Goal: Use online tool/utility: Utilize a website feature to perform a specific function

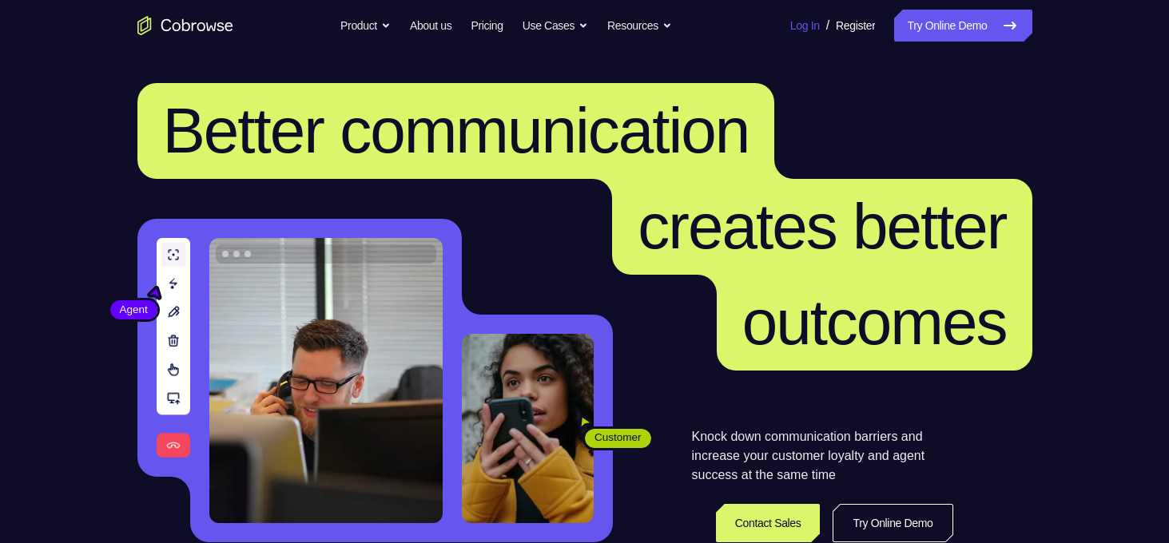
click at [790, 25] on link "Log In" at bounding box center [805, 26] width 30 height 32
click at [913, 28] on link "Try Online Demo" at bounding box center [962, 26] width 137 height 32
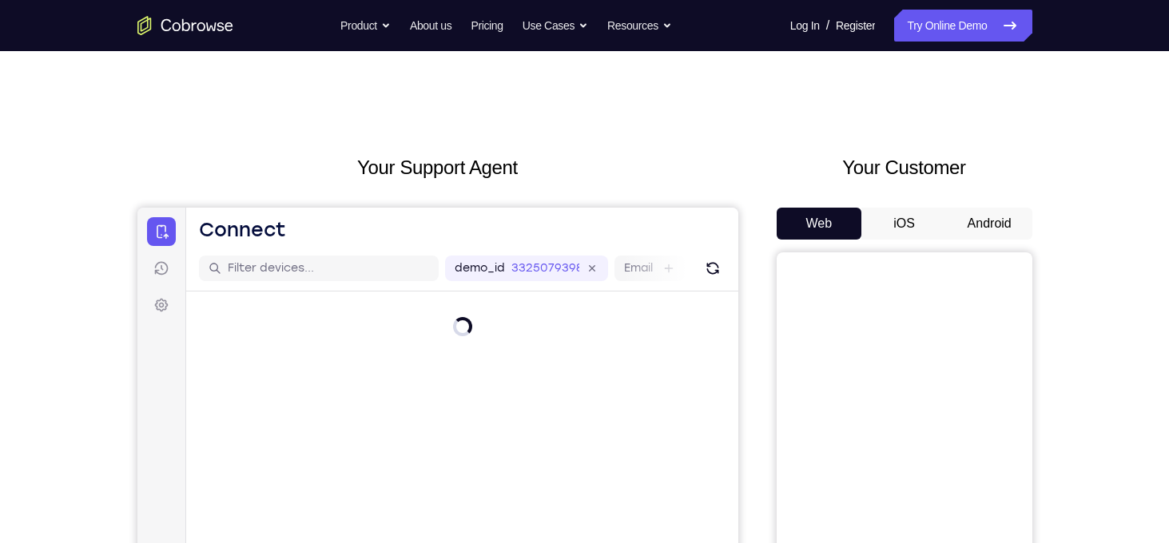
click at [953, 221] on button "Android" at bounding box center [989, 224] width 85 height 32
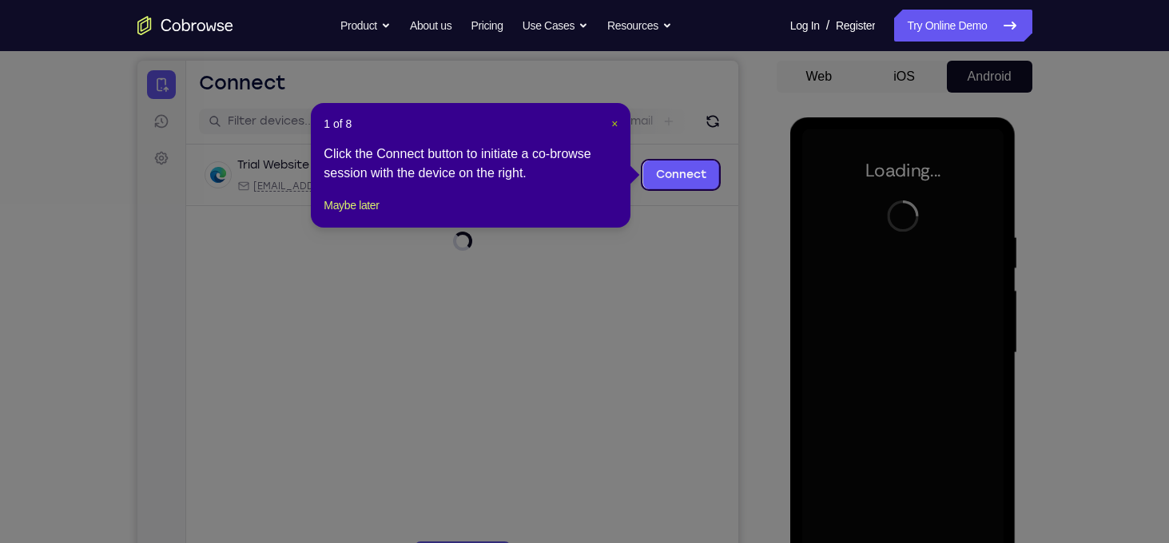
click at [614, 124] on span "×" at bounding box center [614, 123] width 6 height 13
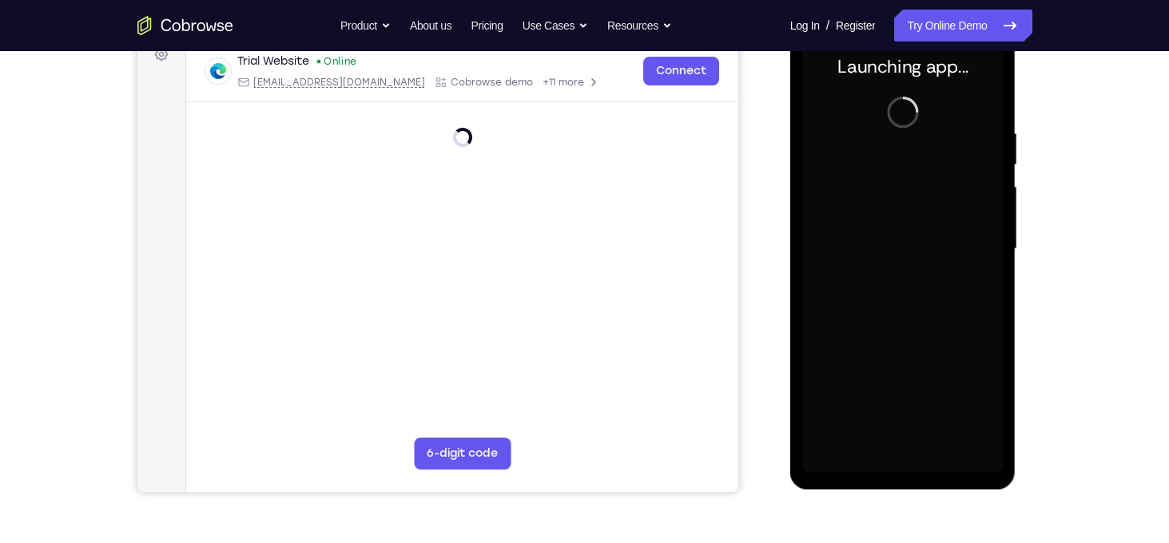
scroll to position [249, 0]
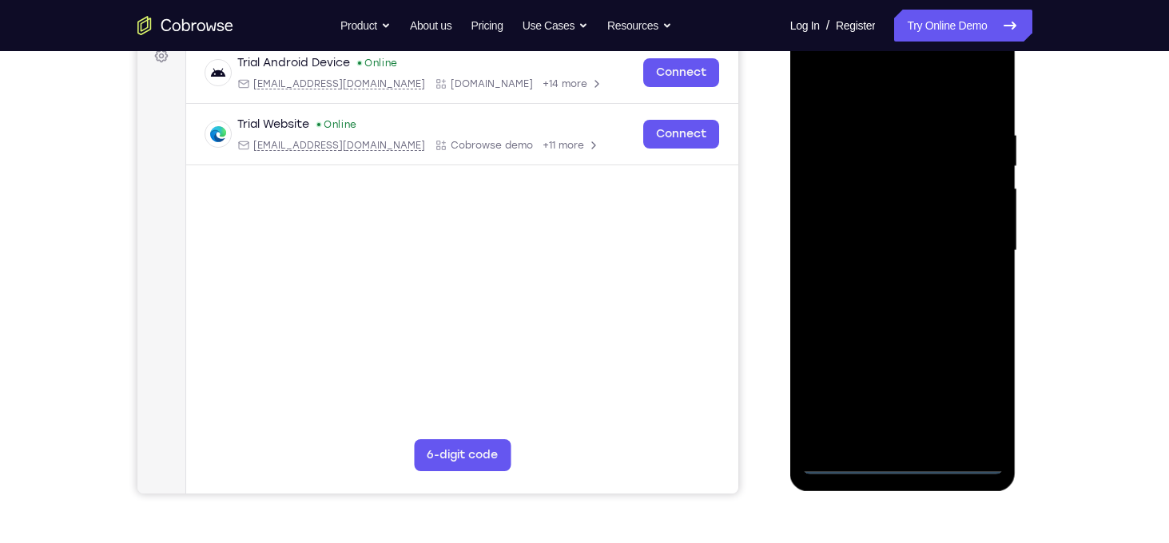
click at [900, 451] on div at bounding box center [902, 250] width 201 height 447
click at [915, 466] on div at bounding box center [902, 250] width 201 height 447
drag, startPoint x: 969, startPoint y: 447, endPoint x: 976, endPoint y: 407, distance: 39.8
click at [976, 407] on div at bounding box center [902, 250] width 201 height 447
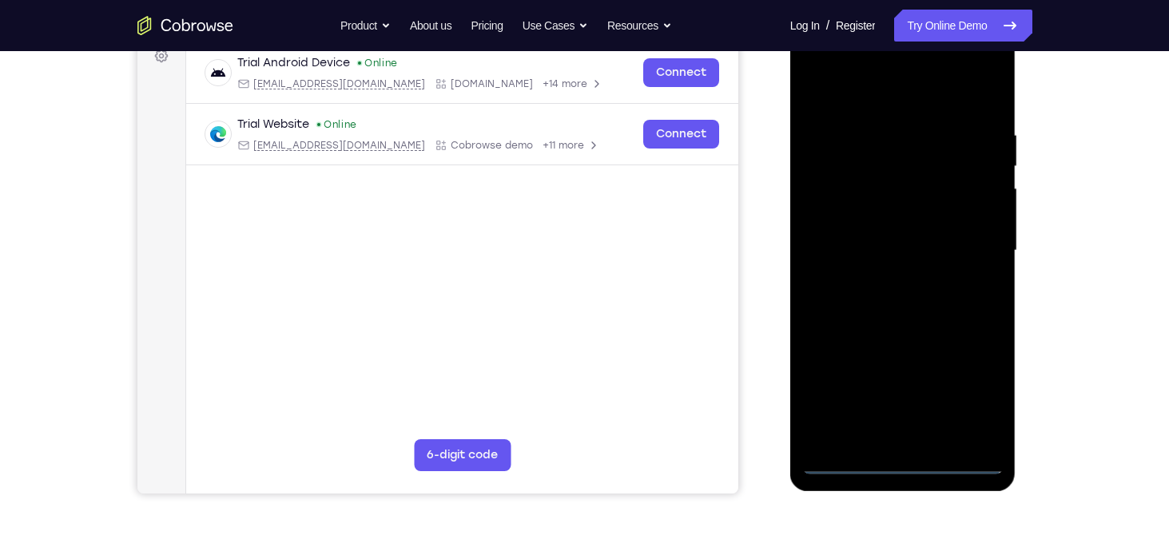
click at [972, 391] on div at bounding box center [902, 250] width 201 height 447
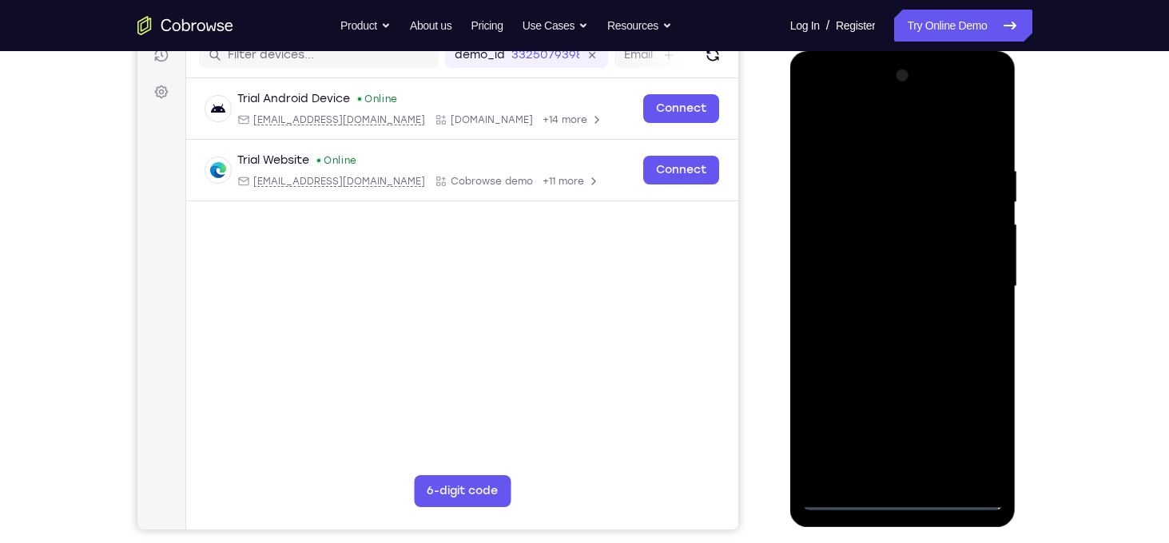
scroll to position [212, 0]
click at [871, 137] on div at bounding box center [902, 287] width 201 height 447
click at [977, 281] on div at bounding box center [902, 287] width 201 height 447
click at [888, 314] on div at bounding box center [902, 287] width 201 height 447
click at [896, 368] on div at bounding box center [902, 287] width 201 height 447
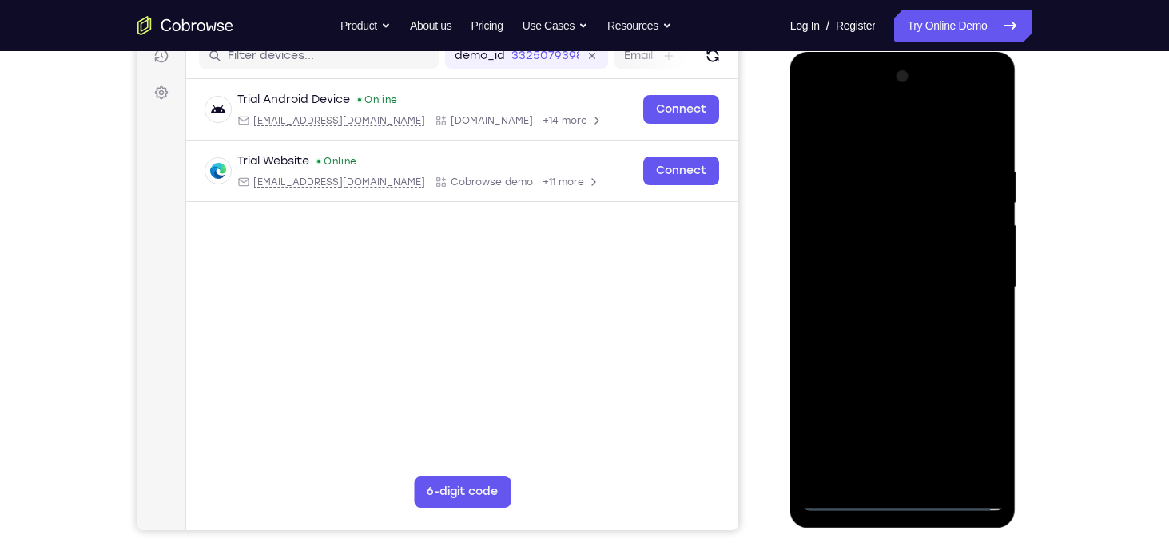
click at [884, 212] on div at bounding box center [902, 287] width 201 height 447
click at [904, 248] on div at bounding box center [902, 287] width 201 height 447
click at [877, 208] on div at bounding box center [902, 287] width 201 height 447
click at [888, 269] on div at bounding box center [902, 287] width 201 height 447
click at [988, 145] on div at bounding box center [902, 287] width 201 height 447
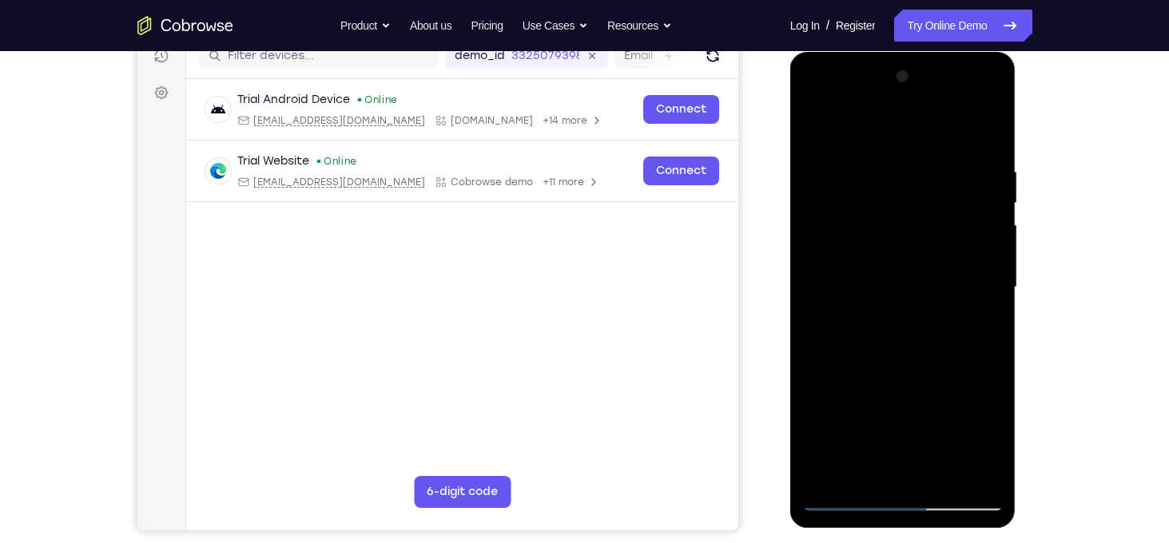
click at [935, 478] on div at bounding box center [902, 287] width 201 height 447
click at [898, 367] on div at bounding box center [902, 287] width 201 height 447
drag, startPoint x: 899, startPoint y: 362, endPoint x: 934, endPoint y: 244, distance: 123.3
click at [934, 244] on div at bounding box center [902, 287] width 201 height 447
drag, startPoint x: 913, startPoint y: 355, endPoint x: 876, endPoint y: 584, distance: 231.4
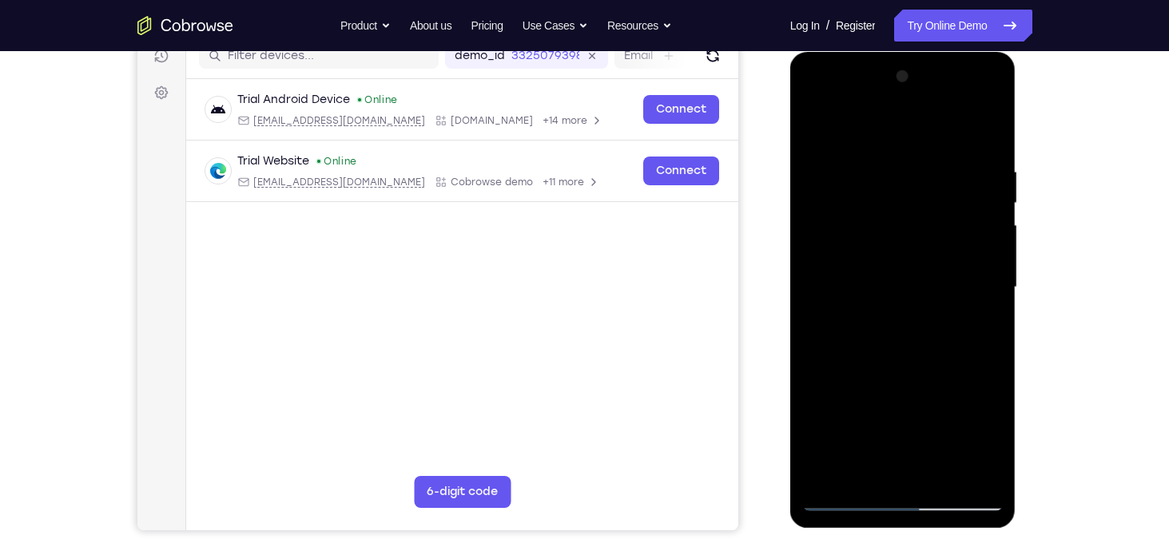
click at [876, 531] on html "Online web based iOS Simulators and Android Emulators. Run iPhone, iPad, Mobile…" at bounding box center [904, 291] width 228 height 479
drag, startPoint x: 937, startPoint y: 212, endPoint x: 888, endPoint y: 213, distance: 48.8
click at [888, 213] on div at bounding box center [902, 287] width 201 height 447
click at [939, 198] on div at bounding box center [902, 287] width 201 height 447
click at [880, 293] on div at bounding box center [902, 287] width 201 height 447
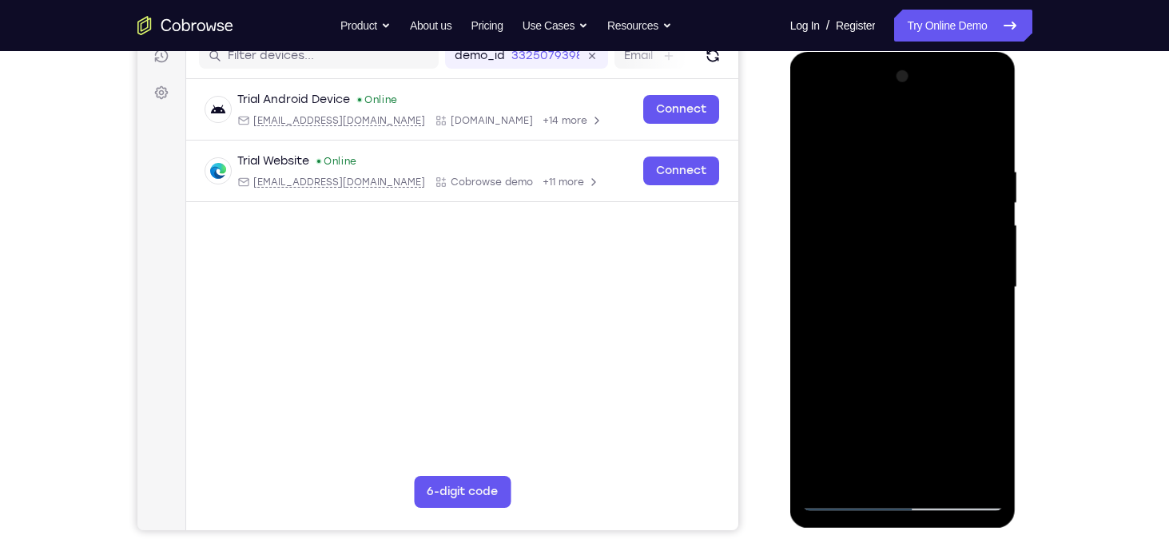
click at [822, 125] on div at bounding box center [902, 287] width 201 height 447
click at [946, 471] on div at bounding box center [902, 287] width 201 height 447
click at [815, 124] on div at bounding box center [902, 287] width 201 height 447
click at [883, 184] on div at bounding box center [902, 287] width 201 height 447
click at [971, 467] on div at bounding box center [902, 287] width 201 height 447
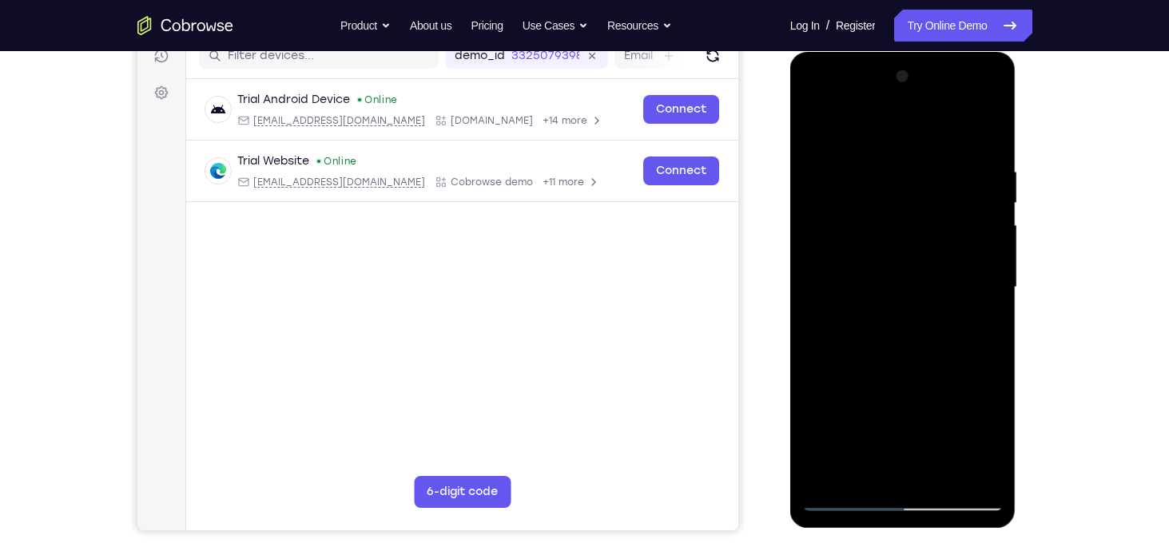
click at [969, 341] on div at bounding box center [902, 287] width 201 height 447
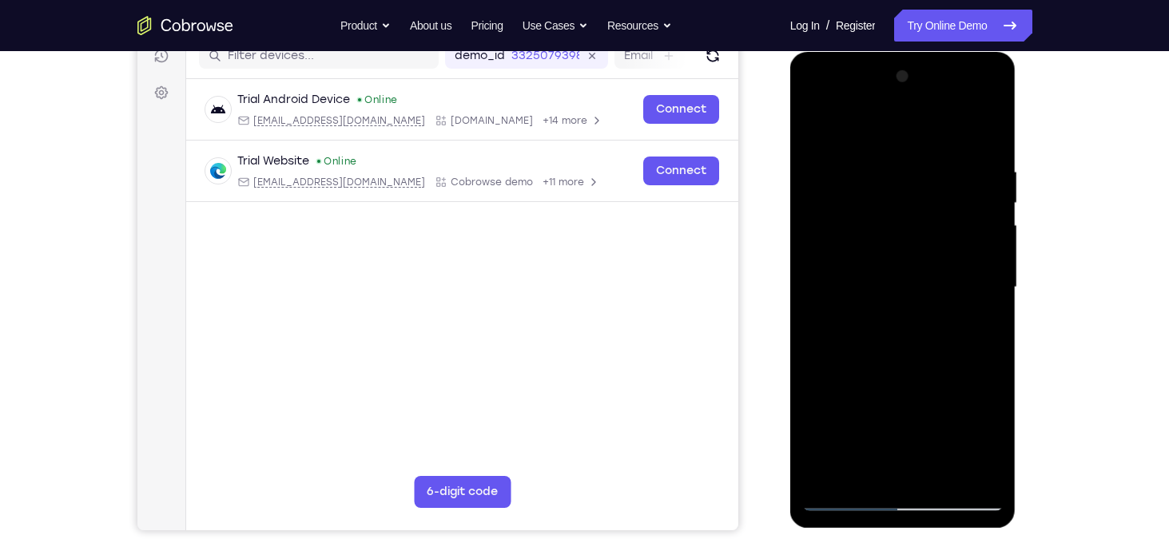
click at [969, 341] on div at bounding box center [902, 287] width 201 height 447
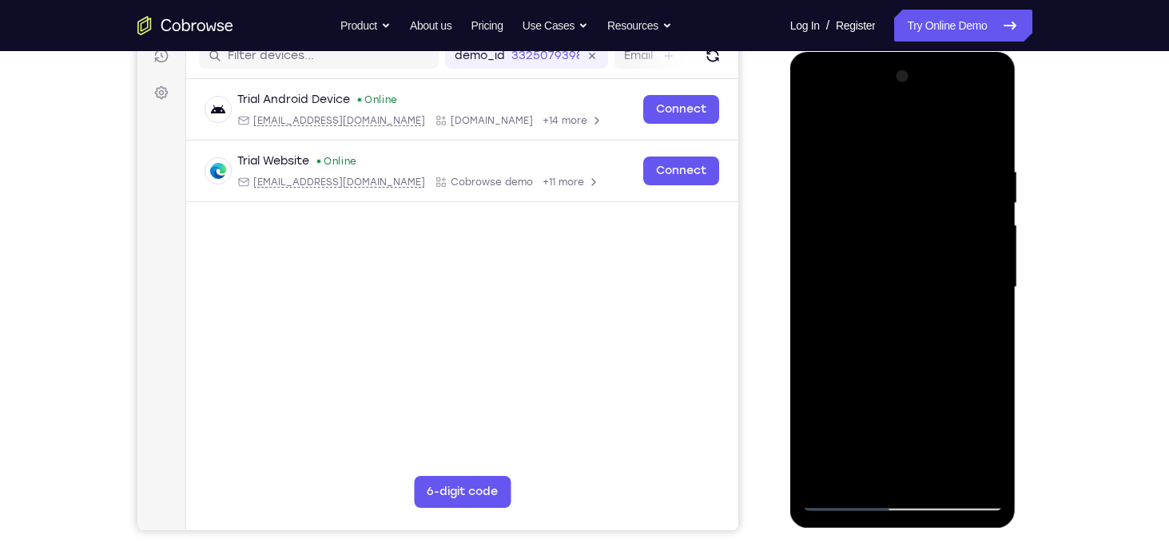
click at [961, 340] on div at bounding box center [902, 287] width 201 height 447
click at [975, 308] on div at bounding box center [902, 287] width 201 height 447
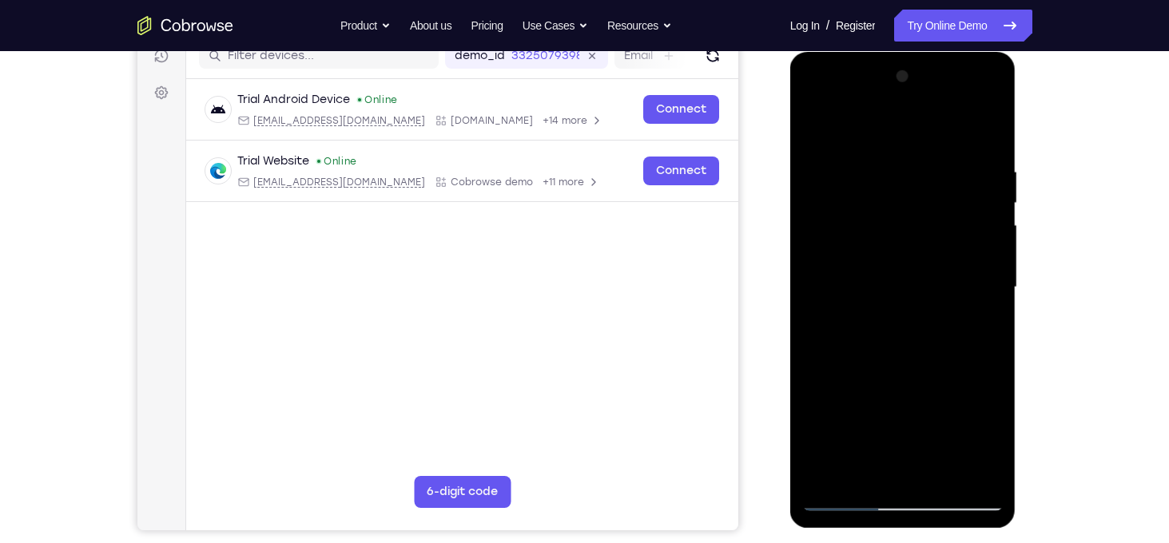
click at [963, 308] on div at bounding box center [902, 287] width 201 height 447
drag, startPoint x: 963, startPoint y: 308, endPoint x: 771, endPoint y: 296, distance: 192.1
click at [790, 296] on html "Online web based iOS Simulators and Android Emulators. Run iPhone, iPad, Mobile…" at bounding box center [904, 291] width 228 height 479
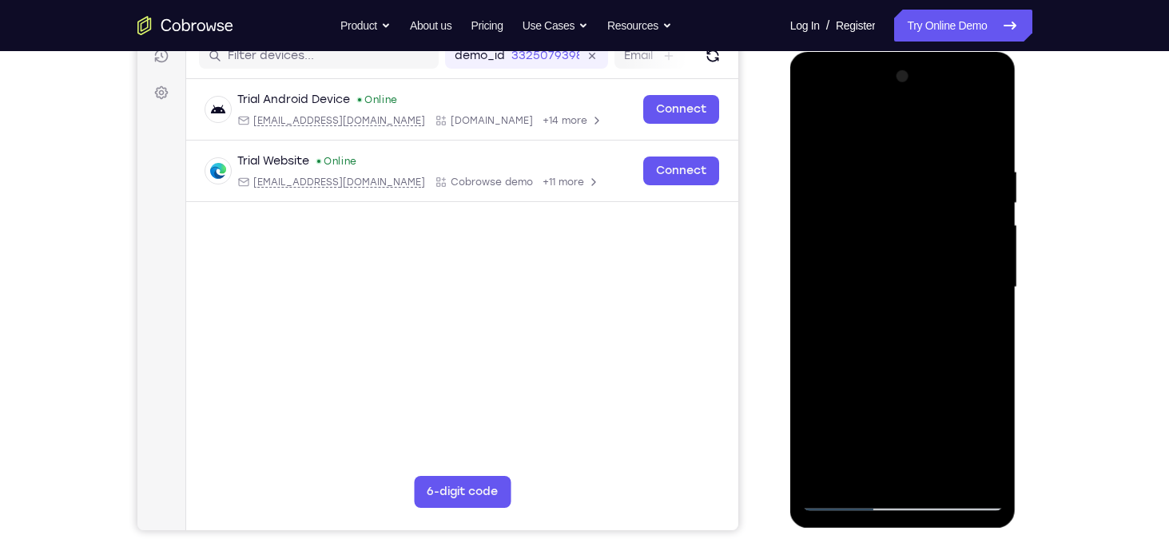
drag, startPoint x: 936, startPoint y: 261, endPoint x: 782, endPoint y: 276, distance: 154.8
click at [790, 276] on html "Online web based iOS Simulators and Android Emulators. Run iPhone, iPad, Mobile…" at bounding box center [904, 291] width 228 height 479
drag, startPoint x: 1572, startPoint y: 327, endPoint x: 896, endPoint y: 272, distance: 678.9
click at [957, 391] on div at bounding box center [902, 287] width 201 height 447
click at [957, 394] on div at bounding box center [902, 287] width 201 height 447
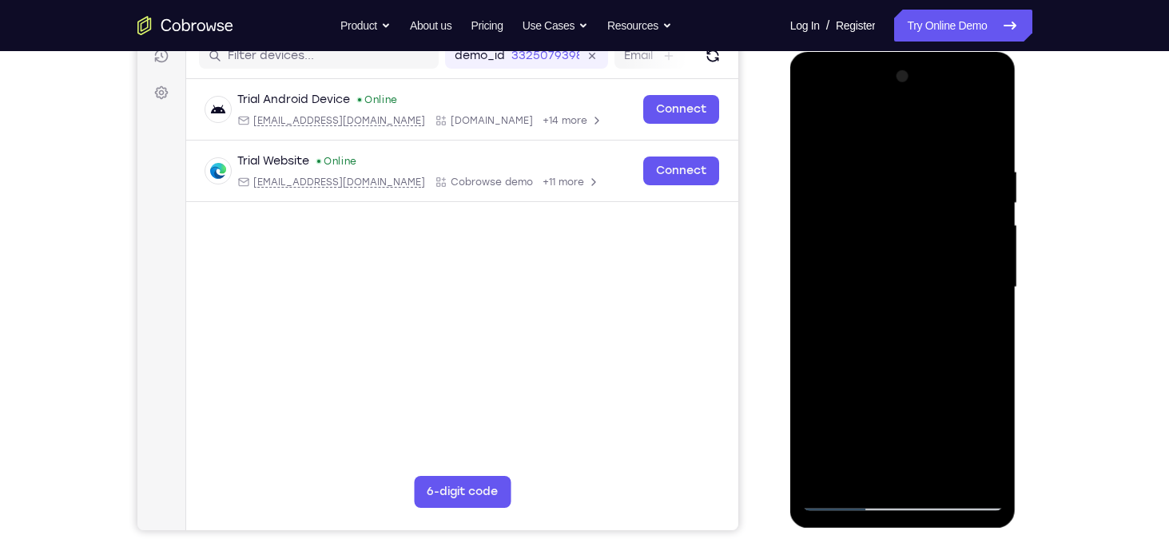
click at [983, 130] on div at bounding box center [902, 287] width 201 height 447
click at [934, 478] on div at bounding box center [902, 287] width 201 height 447
drag, startPoint x: 934, startPoint y: 478, endPoint x: 905, endPoint y: 432, distance: 53.9
click at [905, 432] on div at bounding box center [902, 287] width 201 height 447
click at [887, 440] on div at bounding box center [902, 287] width 201 height 447
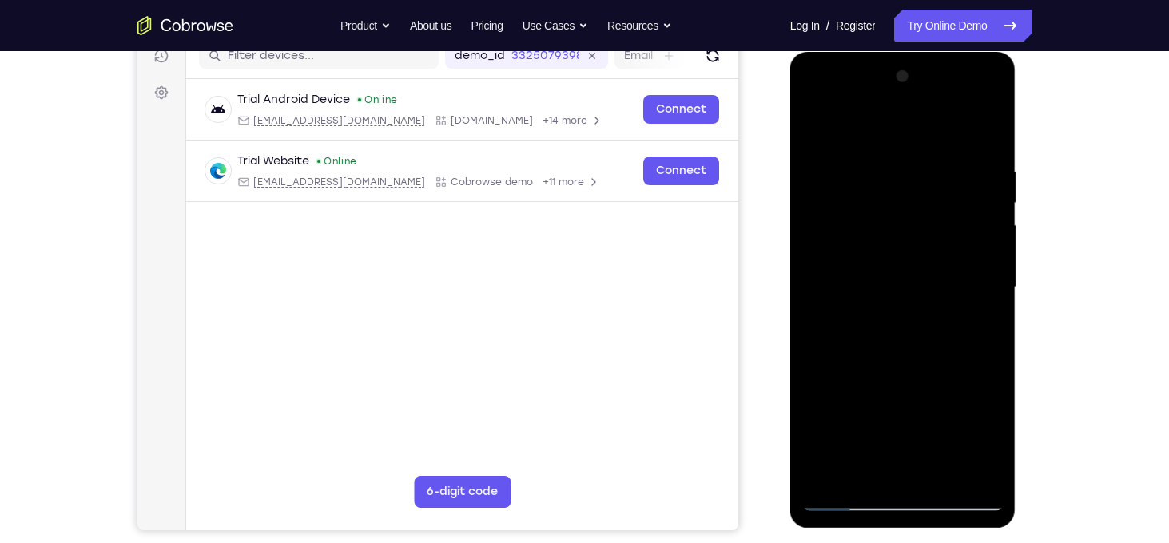
click at [811, 132] on div at bounding box center [902, 287] width 201 height 447
click at [815, 124] on div at bounding box center [902, 287] width 201 height 447
drag, startPoint x: 815, startPoint y: 124, endPoint x: 922, endPoint y: 475, distance: 367.4
click at [922, 475] on div at bounding box center [902, 287] width 201 height 447
click at [975, 483] on div at bounding box center [902, 287] width 201 height 447
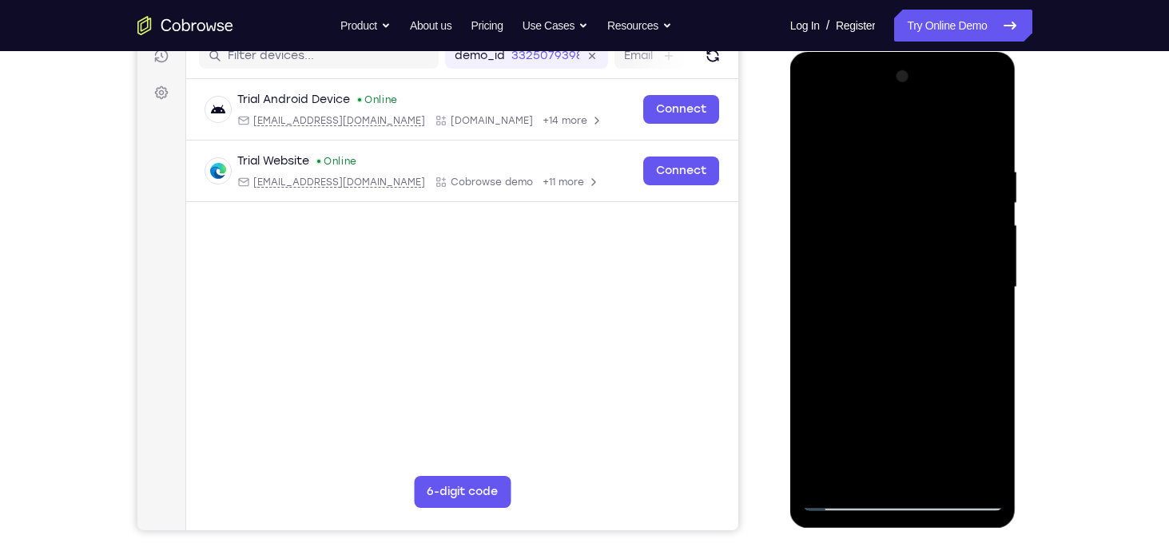
click at [869, 471] on div at bounding box center [902, 287] width 201 height 447
click at [864, 129] on div at bounding box center [902, 287] width 201 height 447
click at [963, 445] on div at bounding box center [902, 287] width 201 height 447
click at [825, 414] on div at bounding box center [902, 287] width 201 height 447
click at [943, 439] on div at bounding box center [902, 287] width 201 height 447
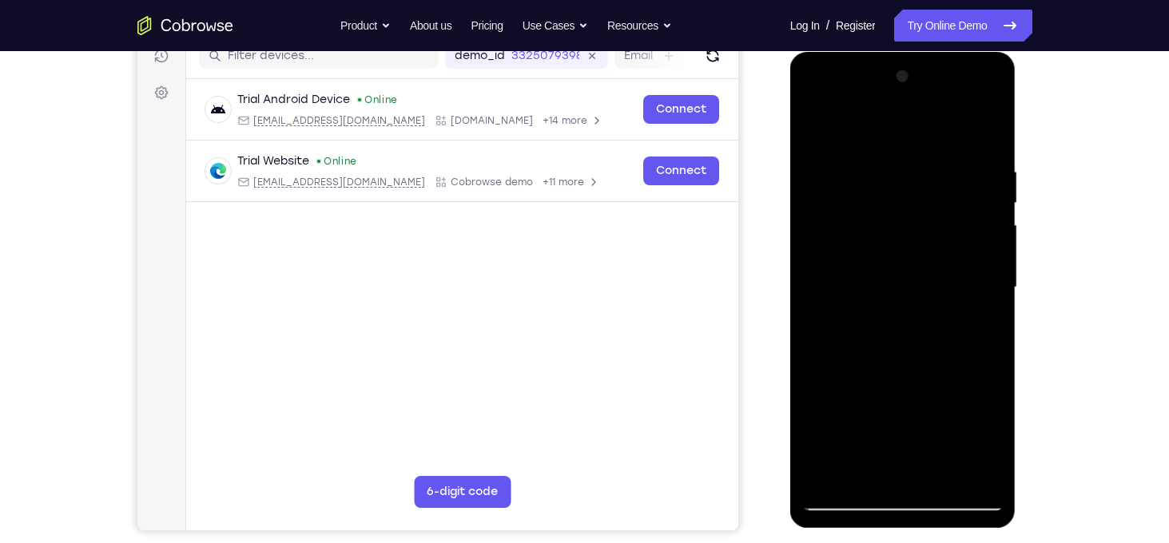
click at [827, 410] on div at bounding box center [902, 287] width 201 height 447
click at [991, 435] on div at bounding box center [902, 287] width 201 height 447
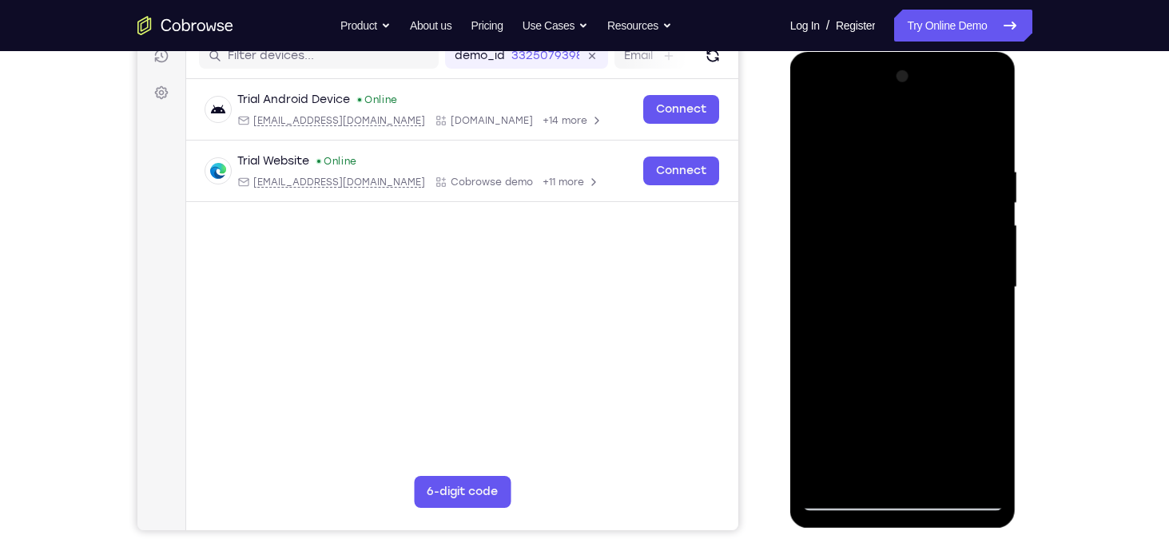
click at [991, 435] on div at bounding box center [902, 287] width 201 height 447
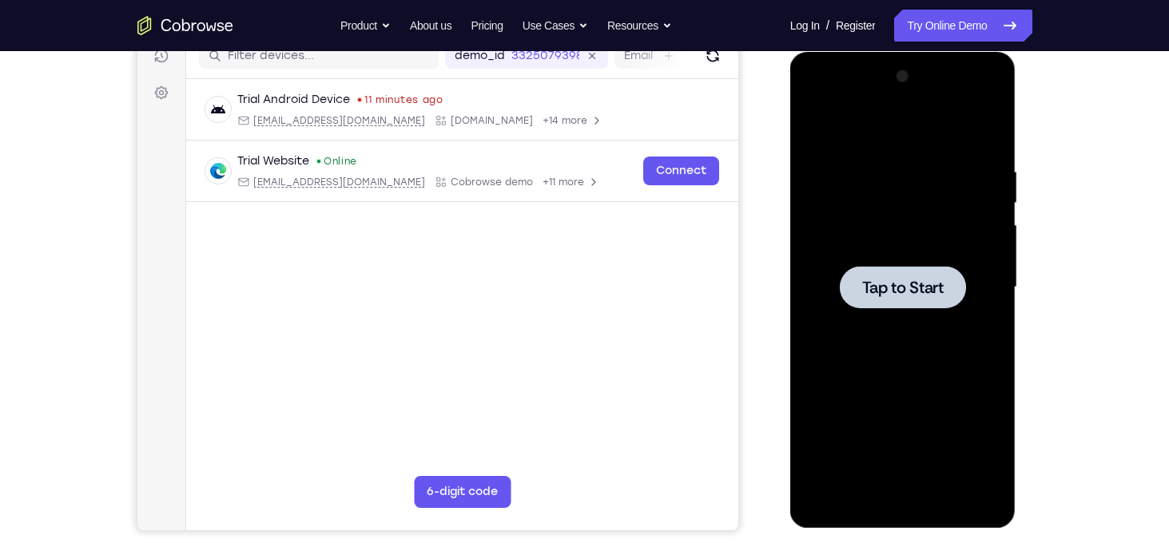
click at [903, 288] on span "Tap to Start" at bounding box center [902, 288] width 81 height 16
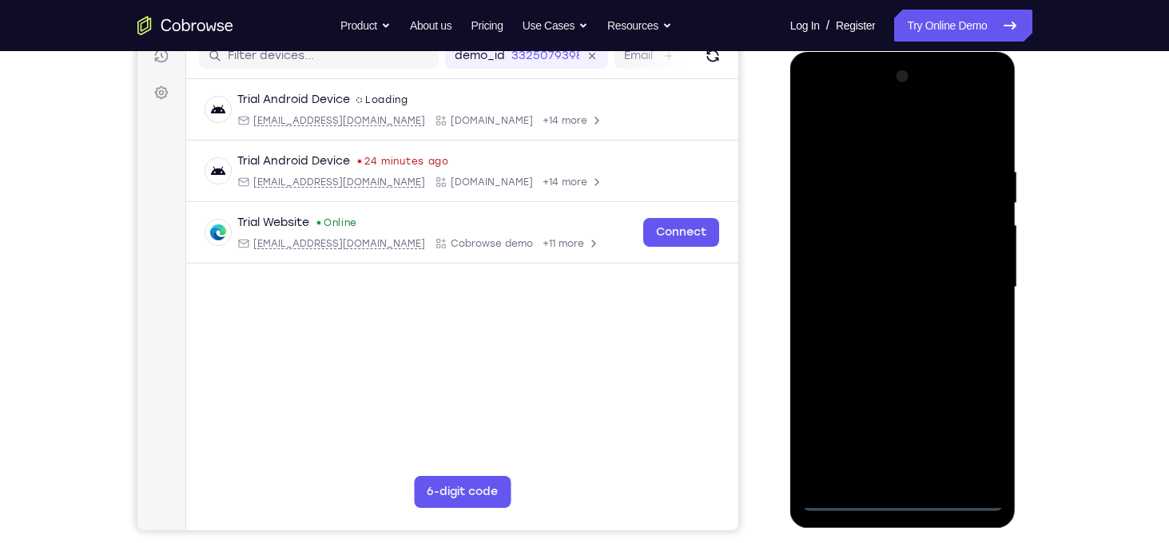
click at [910, 502] on div at bounding box center [902, 287] width 201 height 447
click at [973, 436] on div at bounding box center [902, 287] width 201 height 447
click at [882, 143] on div at bounding box center [902, 287] width 201 height 447
click at [962, 273] on div at bounding box center [902, 287] width 201 height 447
click at [889, 316] on div at bounding box center [902, 287] width 201 height 447
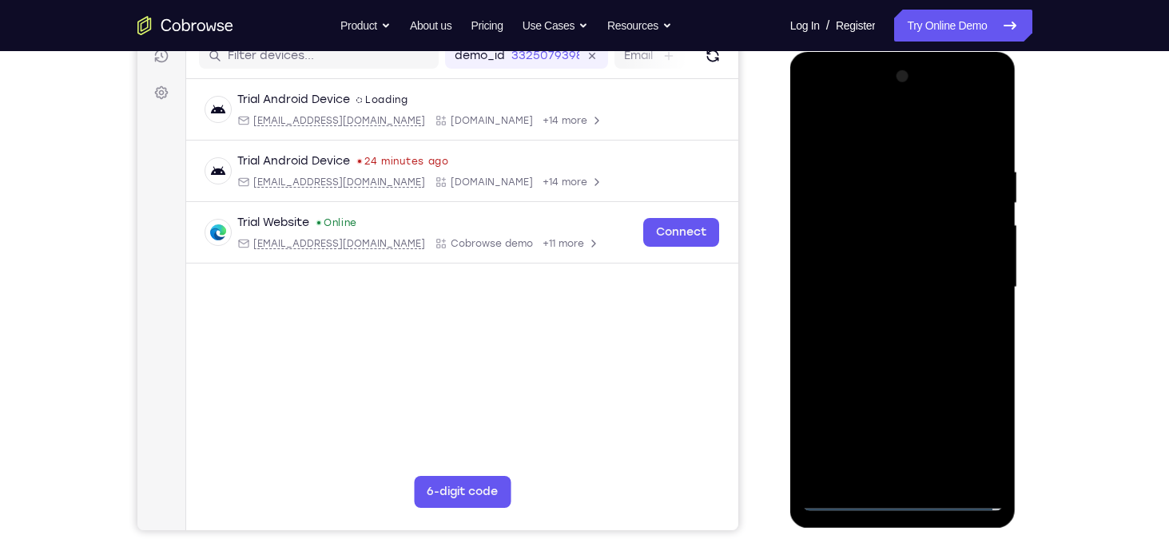
click at [887, 278] on div at bounding box center [902, 287] width 201 height 447
click at [891, 352] on div at bounding box center [902, 287] width 201 height 447
click at [911, 378] on div at bounding box center [902, 287] width 201 height 447
click at [902, 373] on div at bounding box center [902, 287] width 201 height 447
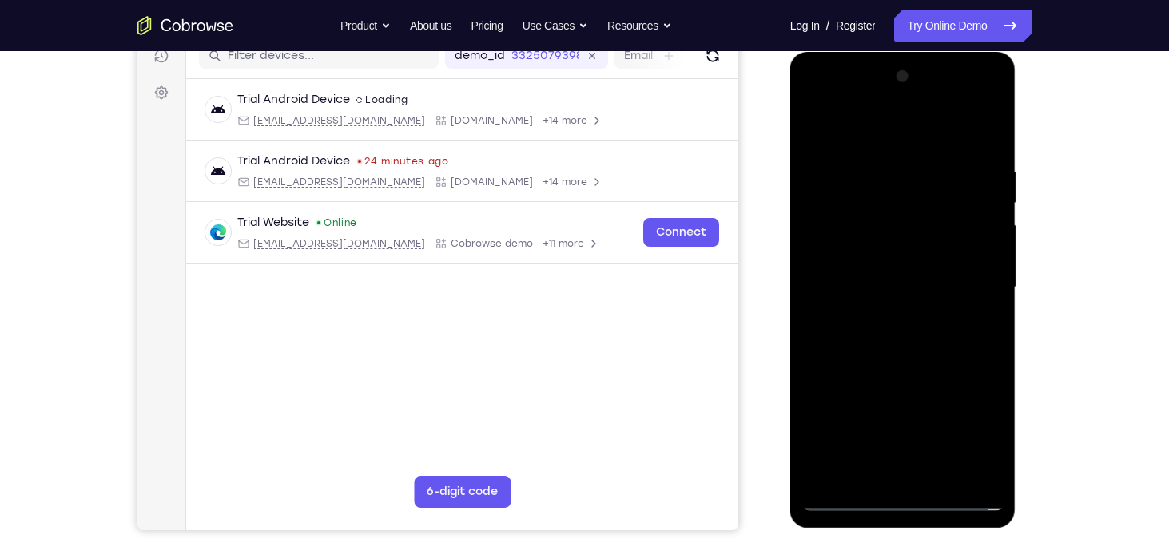
click at [862, 199] on div at bounding box center [902, 287] width 201 height 447
click at [897, 254] on div at bounding box center [902, 287] width 201 height 447
click at [877, 327] on div at bounding box center [902, 287] width 201 height 447
click at [852, 481] on div at bounding box center [902, 287] width 201 height 447
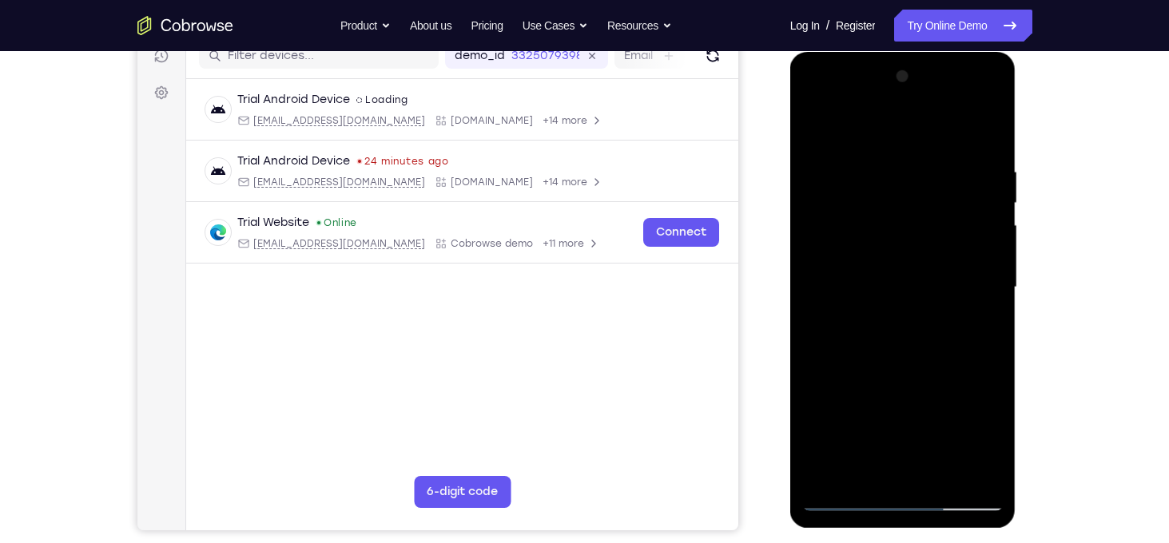
click at [892, 272] on div at bounding box center [902, 287] width 201 height 447
click at [883, 322] on div at bounding box center [902, 287] width 201 height 447
click at [947, 480] on div at bounding box center [902, 287] width 201 height 447
click at [906, 370] on div at bounding box center [902, 287] width 201 height 447
drag, startPoint x: 923, startPoint y: 365, endPoint x: 887, endPoint y: 264, distance: 107.9
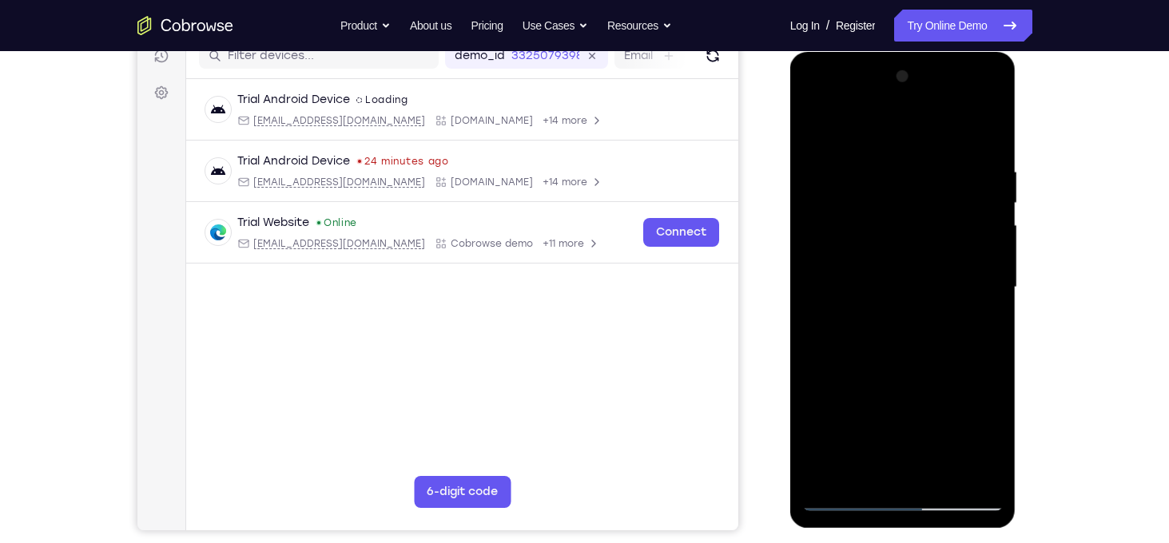
click at [887, 264] on div at bounding box center [902, 287] width 201 height 447
drag, startPoint x: 908, startPoint y: 359, endPoint x: 889, endPoint y: 272, distance: 89.0
click at [889, 272] on div at bounding box center [902, 287] width 201 height 447
drag, startPoint x: 927, startPoint y: 367, endPoint x: 870, endPoint y: 221, distance: 157.1
click at [870, 221] on div at bounding box center [902, 287] width 201 height 447
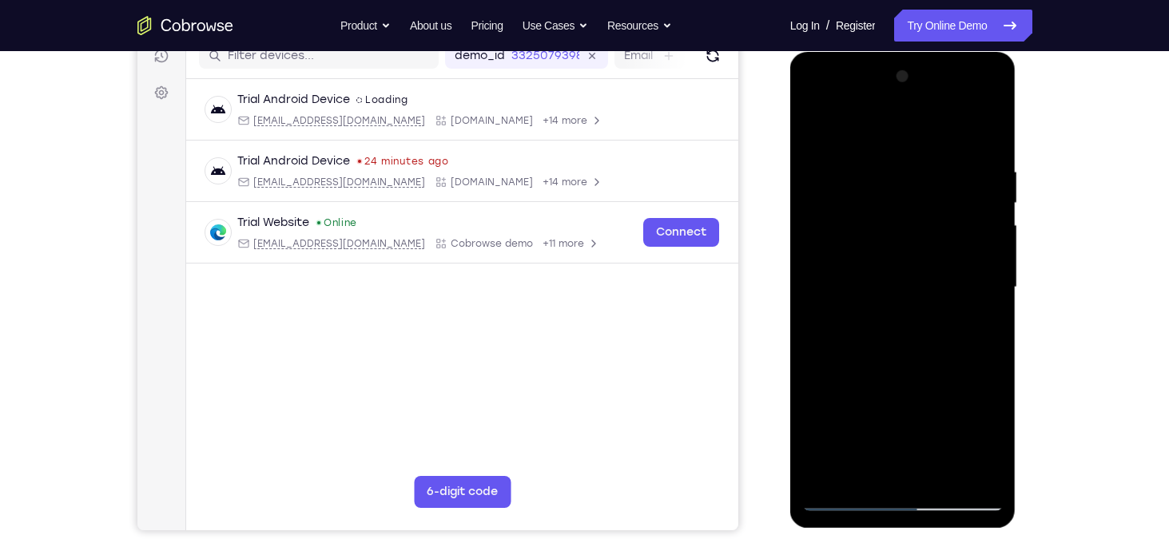
drag, startPoint x: 874, startPoint y: 256, endPoint x: 868, endPoint y: 486, distance: 230.2
click at [868, 486] on div at bounding box center [902, 287] width 201 height 447
click at [981, 237] on div at bounding box center [902, 287] width 201 height 447
click at [956, 157] on div at bounding box center [902, 287] width 201 height 447
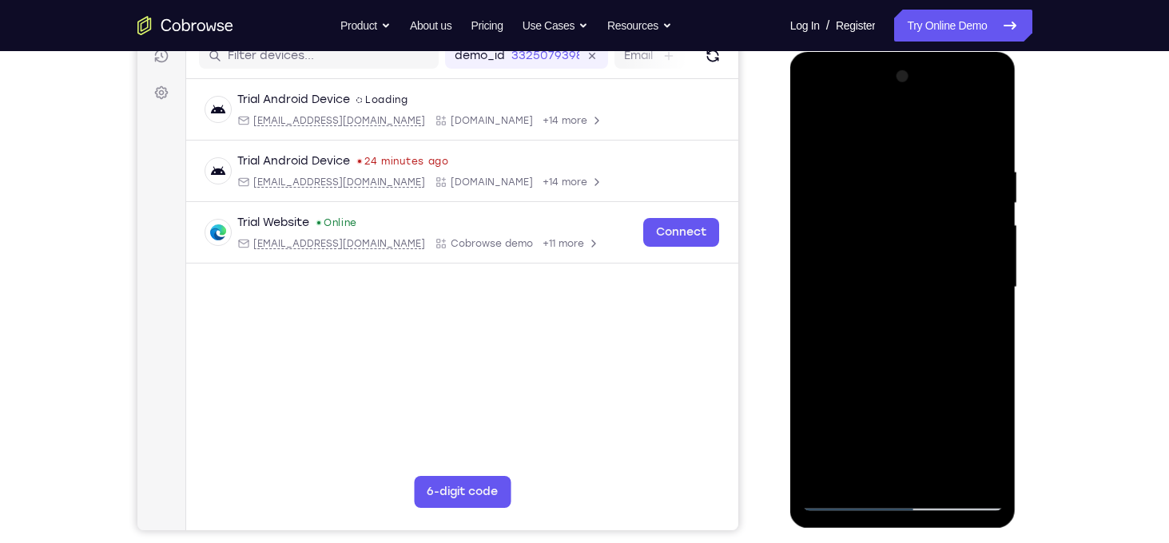
click at [824, 119] on div at bounding box center [902, 287] width 201 height 447
drag, startPoint x: 891, startPoint y: 195, endPoint x: 803, endPoint y: 196, distance: 87.9
click at [803, 196] on div at bounding box center [902, 287] width 201 height 447
click at [841, 498] on div at bounding box center [902, 287] width 201 height 447
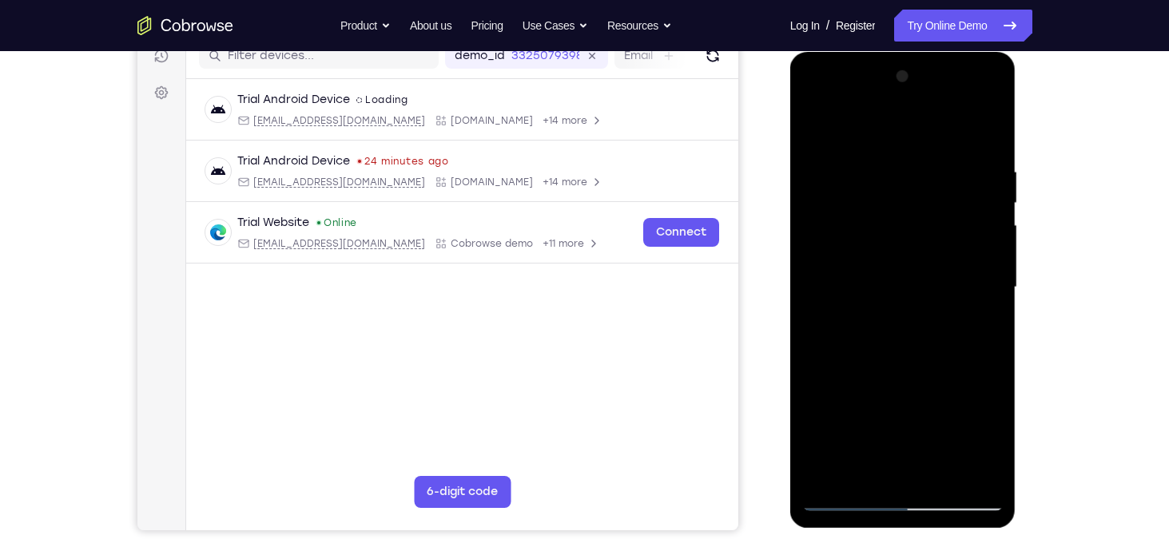
click at [841, 498] on div at bounding box center [902, 287] width 201 height 447
click at [844, 494] on div at bounding box center [902, 287] width 201 height 447
click at [977, 475] on div at bounding box center [902, 287] width 201 height 447
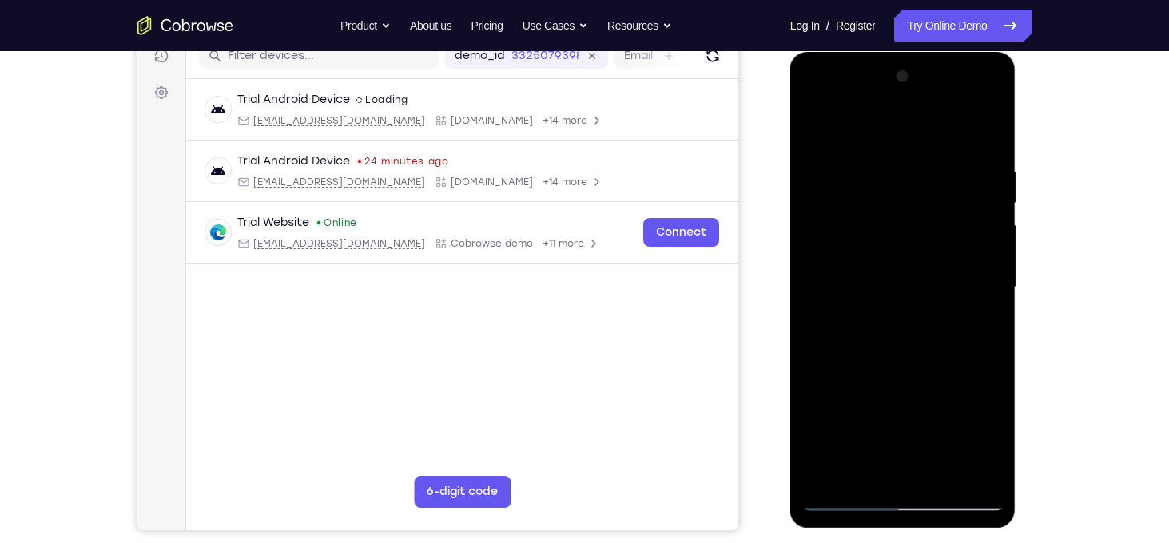
click at [902, 340] on div at bounding box center [902, 287] width 201 height 447
click at [846, 490] on div at bounding box center [902, 287] width 201 height 447
click at [838, 493] on div at bounding box center [902, 287] width 201 height 447
click at [848, 498] on div at bounding box center [902, 287] width 201 height 447
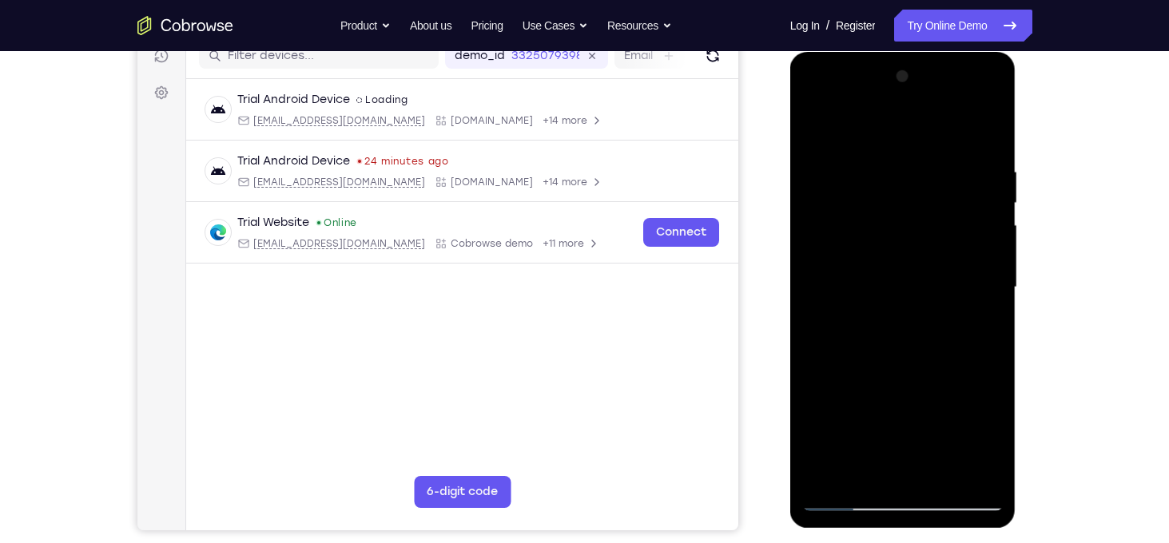
click at [892, 164] on div at bounding box center [902, 287] width 201 height 447
click at [814, 195] on div at bounding box center [902, 287] width 201 height 447
click at [999, 243] on div at bounding box center [902, 287] width 201 height 447
click at [977, 247] on div at bounding box center [902, 287] width 201 height 447
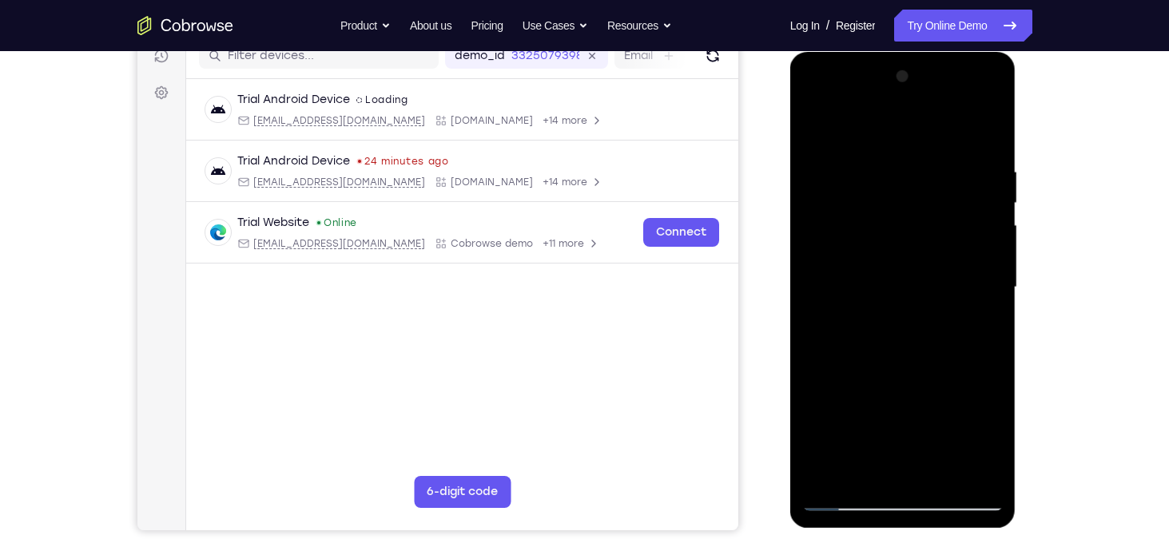
click at [977, 247] on div at bounding box center [902, 287] width 201 height 447
click at [979, 256] on div at bounding box center [902, 287] width 201 height 447
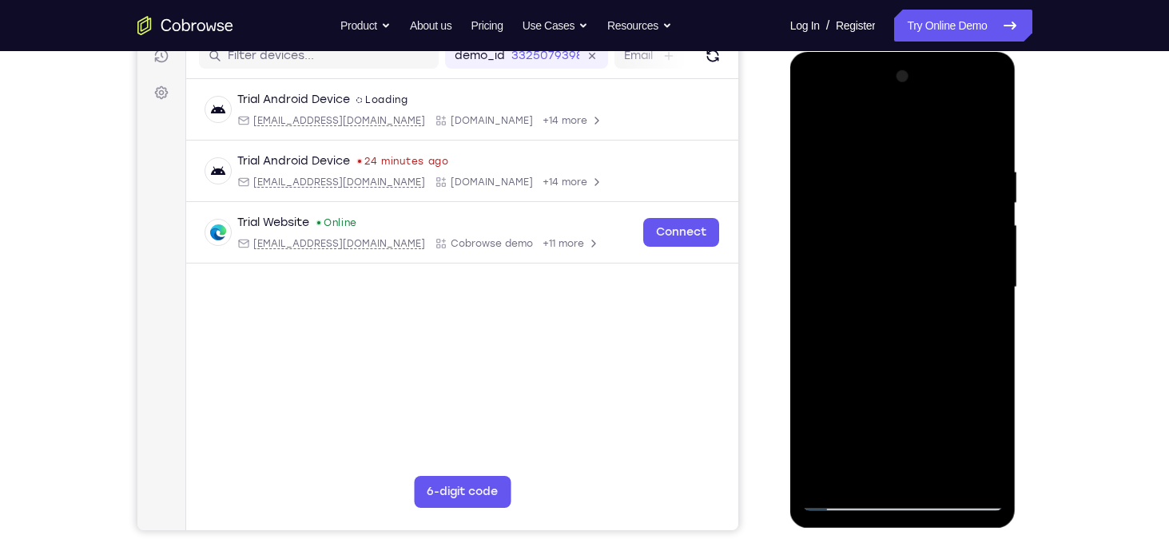
click at [979, 256] on div at bounding box center [902, 287] width 201 height 447
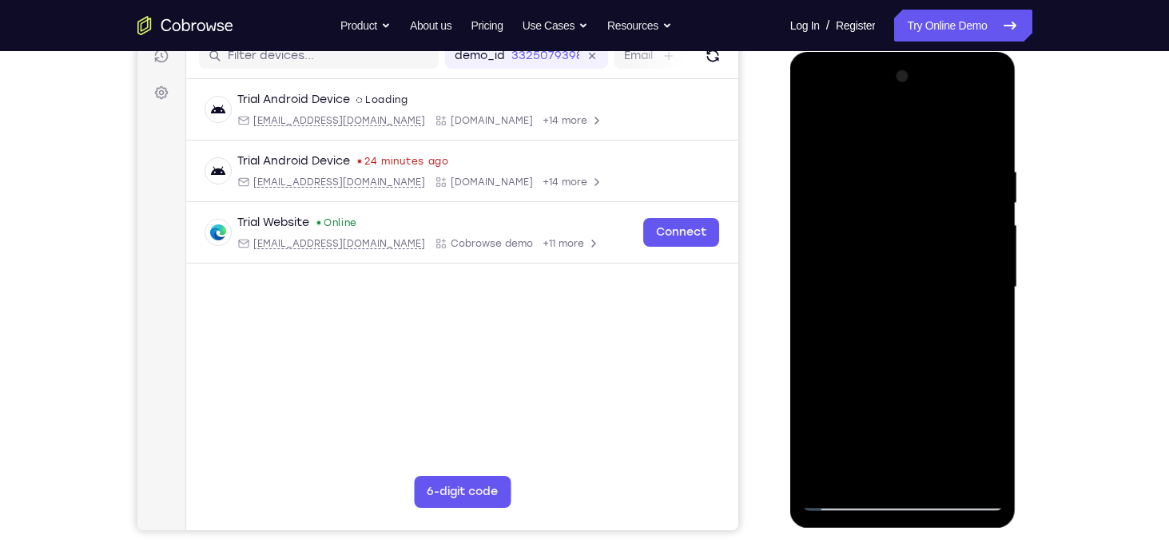
click at [979, 256] on div at bounding box center [902, 287] width 201 height 447
click at [988, 125] on div at bounding box center [902, 287] width 201 height 447
click at [951, 476] on div at bounding box center [902, 287] width 201 height 447
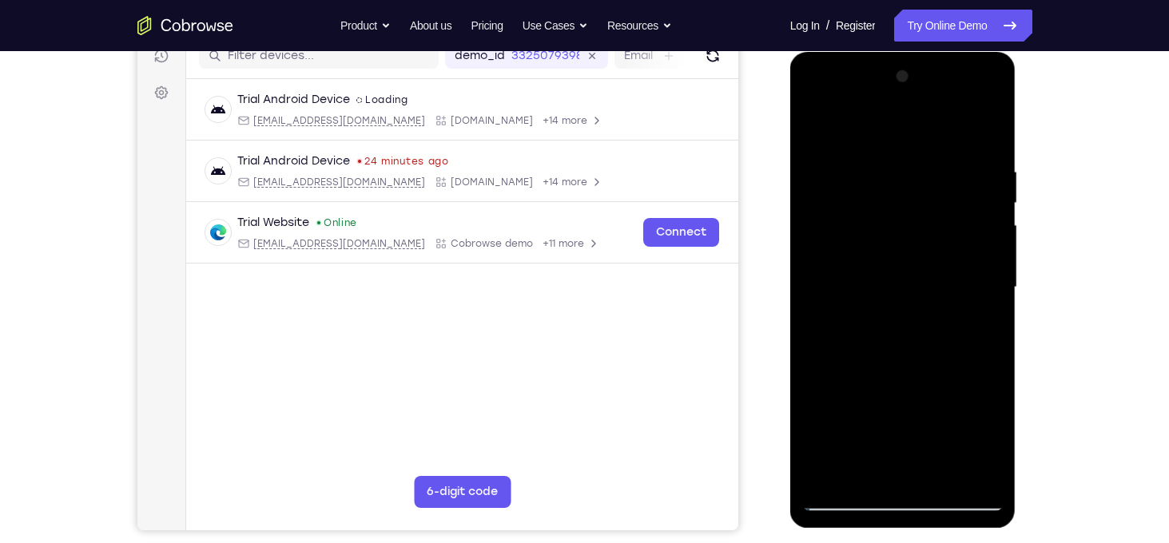
drag, startPoint x: 911, startPoint y: 348, endPoint x: 906, endPoint y: 237, distance: 111.1
click at [906, 237] on div at bounding box center [902, 287] width 201 height 447
drag, startPoint x: 934, startPoint y: 375, endPoint x: 927, endPoint y: 265, distance: 110.5
click at [927, 265] on div at bounding box center [902, 287] width 201 height 447
drag, startPoint x: 908, startPoint y: 351, endPoint x: 918, endPoint y: 256, distance: 95.6
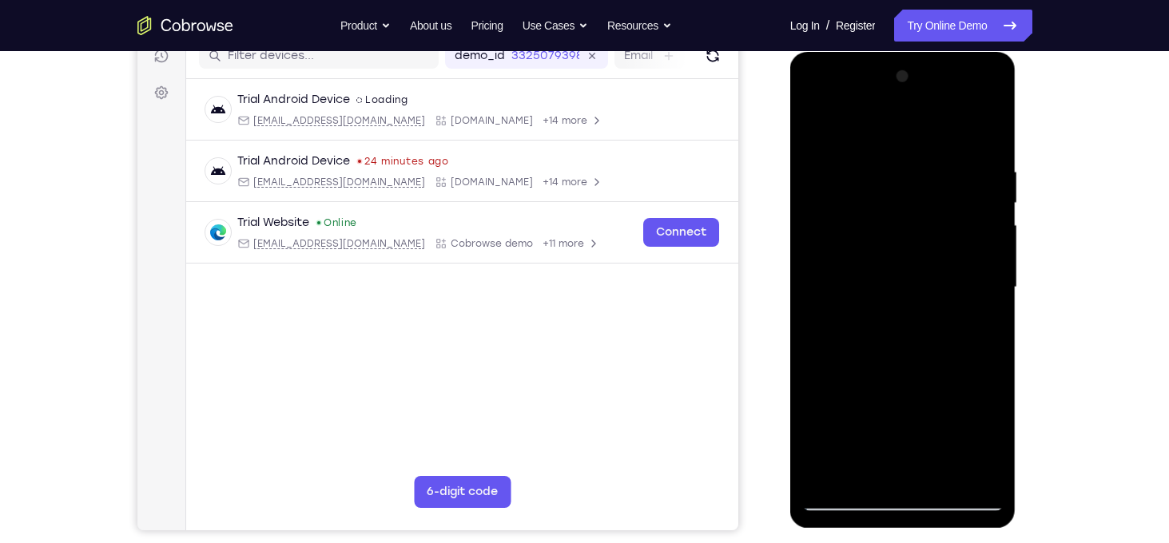
click at [918, 256] on div at bounding box center [902, 287] width 201 height 447
drag, startPoint x: 915, startPoint y: 356, endPoint x: 917, endPoint y: 270, distance: 86.3
click at [917, 270] on div at bounding box center [902, 287] width 201 height 447
click at [914, 399] on div at bounding box center [902, 287] width 201 height 447
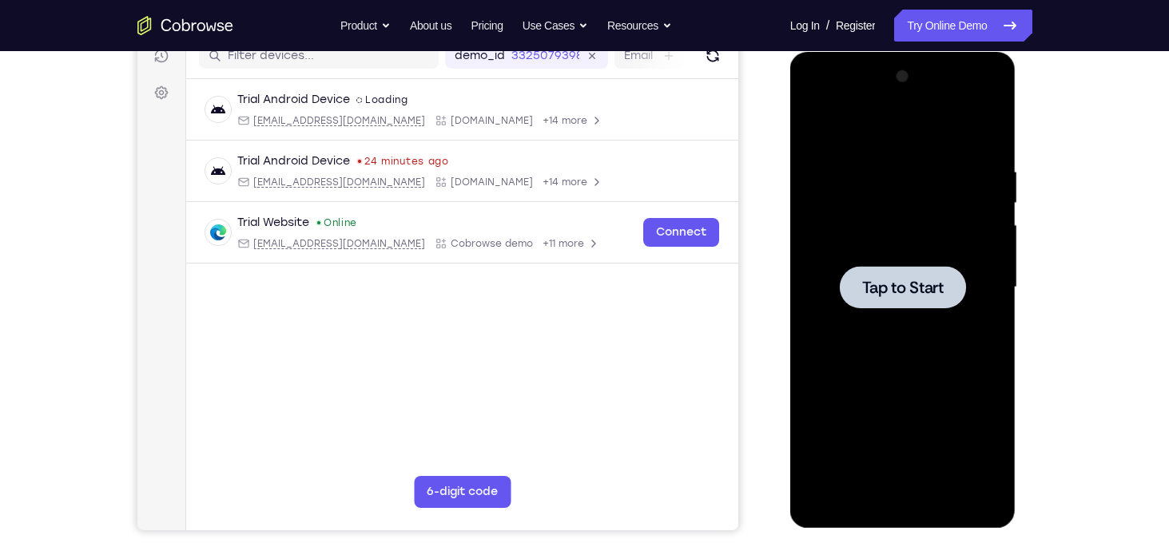
click at [899, 303] on div at bounding box center [903, 287] width 126 height 42
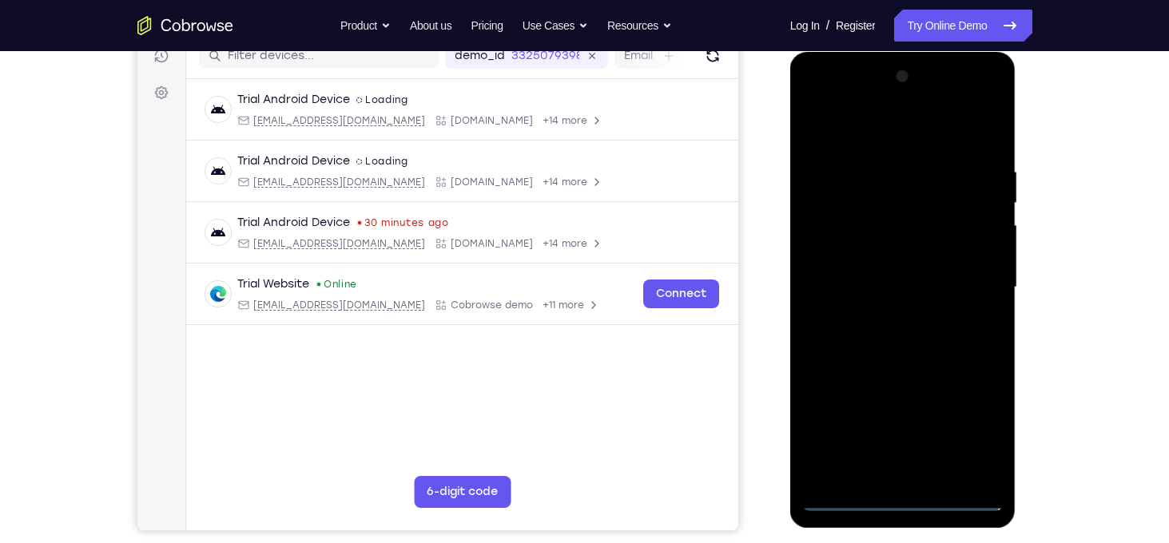
click at [896, 494] on div at bounding box center [902, 287] width 201 height 447
click at [911, 506] on div at bounding box center [902, 287] width 201 height 447
click at [961, 435] on div at bounding box center [902, 287] width 201 height 447
click at [903, 125] on div at bounding box center [902, 287] width 201 height 447
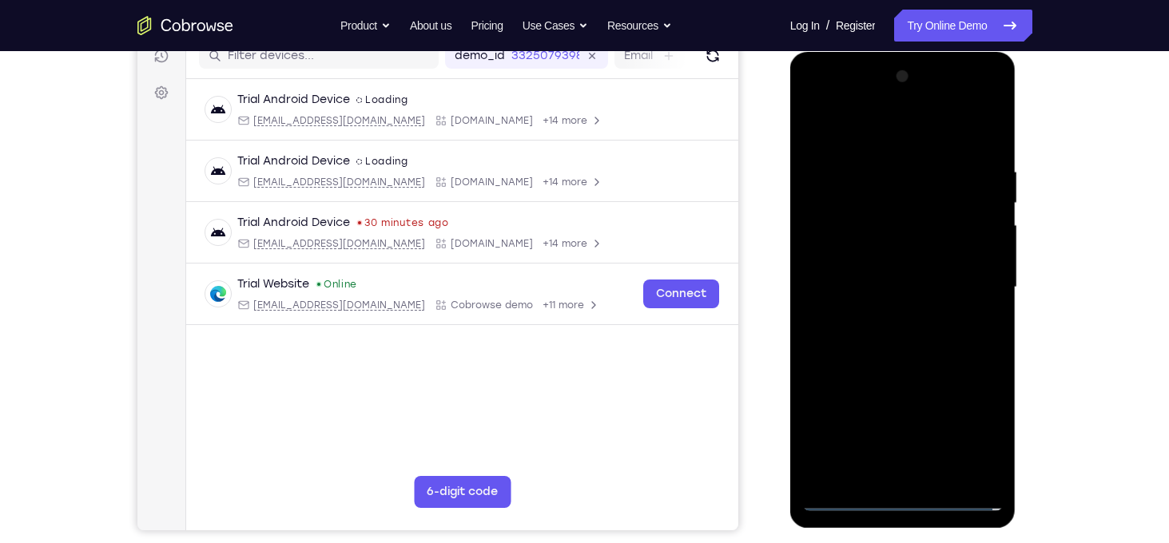
click at [921, 201] on div at bounding box center [902, 287] width 201 height 447
click at [877, 340] on div at bounding box center [902, 287] width 201 height 447
click at [919, 352] on div at bounding box center [902, 287] width 201 height 447
click at [931, 316] on div at bounding box center [902, 287] width 201 height 447
drag, startPoint x: 921, startPoint y: 348, endPoint x: 915, endPoint y: 191, distance: 157.5
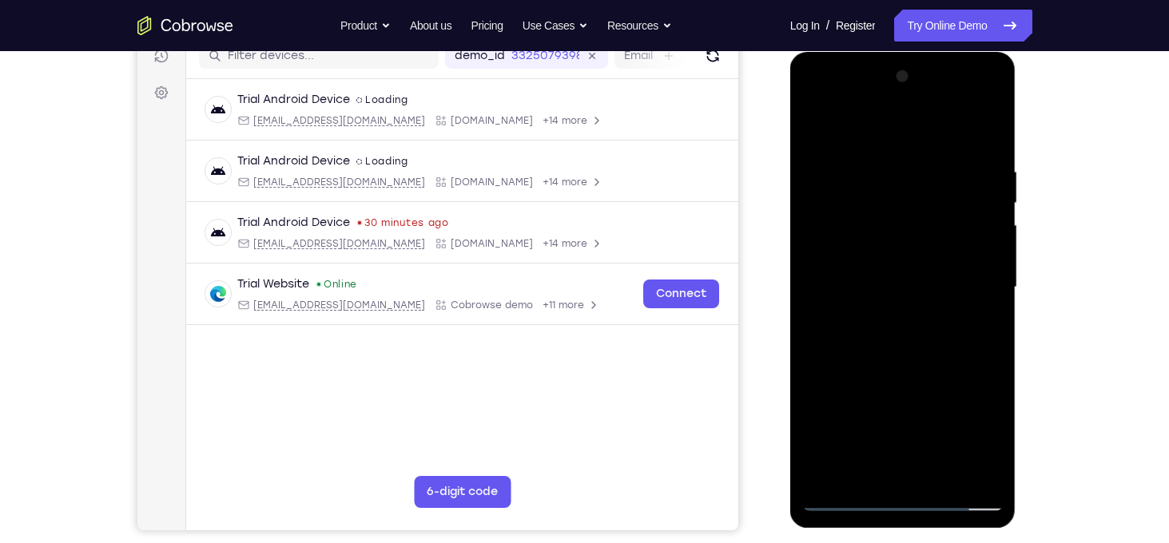
click at [915, 191] on div at bounding box center [902, 287] width 201 height 447
drag, startPoint x: 909, startPoint y: 285, endPoint x: 905, endPoint y: 153, distance: 132.7
click at [905, 153] on div at bounding box center [902, 287] width 201 height 447
drag, startPoint x: 902, startPoint y: 276, endPoint x: 896, endPoint y: 74, distance: 201.4
click at [896, 74] on div at bounding box center [902, 287] width 201 height 447
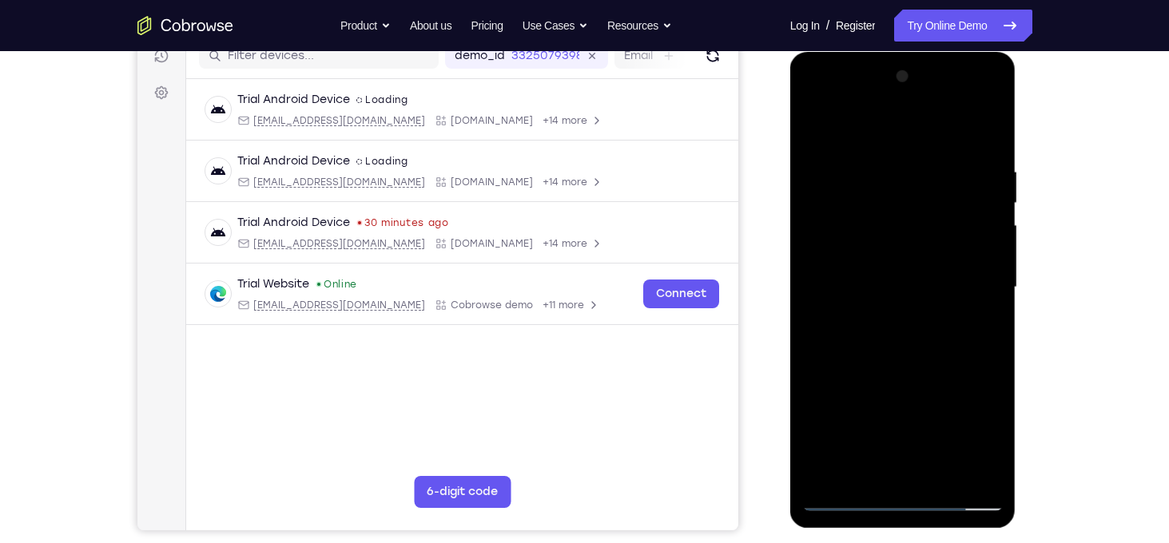
drag, startPoint x: 889, startPoint y: 221, endPoint x: 889, endPoint y: 111, distance: 110.2
click at [889, 111] on div at bounding box center [902, 287] width 201 height 447
click at [896, 201] on div at bounding box center [902, 287] width 201 height 447
click at [902, 297] on div at bounding box center [902, 287] width 201 height 447
click at [975, 237] on div at bounding box center [902, 287] width 201 height 447
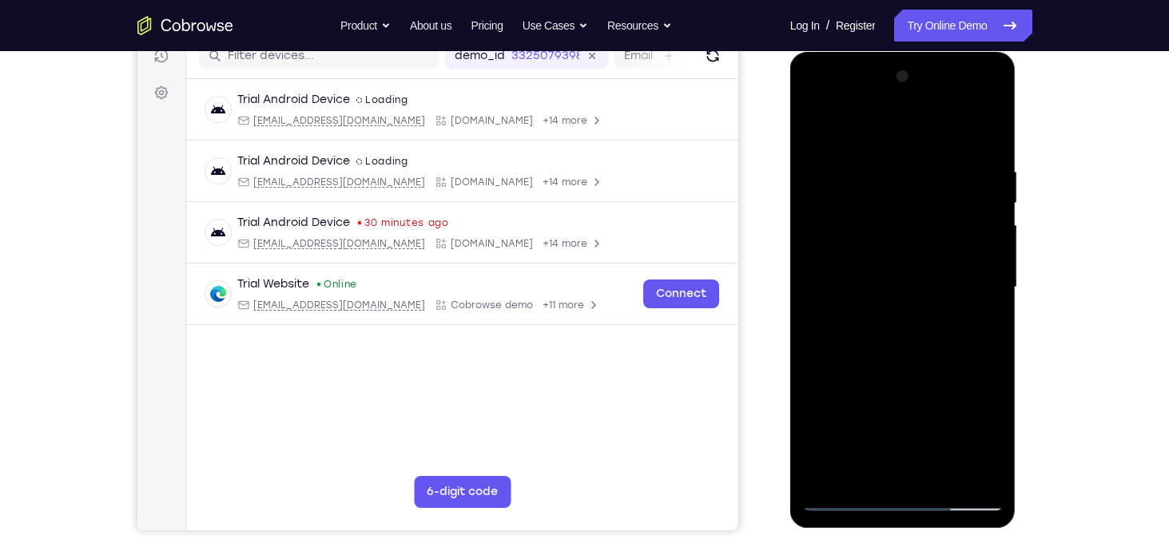
click at [979, 321] on div at bounding box center [902, 287] width 201 height 447
click at [848, 497] on div at bounding box center [902, 287] width 201 height 447
drag, startPoint x: 886, startPoint y: 389, endPoint x: 888, endPoint y: 229, distance: 159.8
click at [888, 229] on div at bounding box center [902, 287] width 201 height 447
drag, startPoint x: 898, startPoint y: 308, endPoint x: 894, endPoint y: 165, distance: 143.8
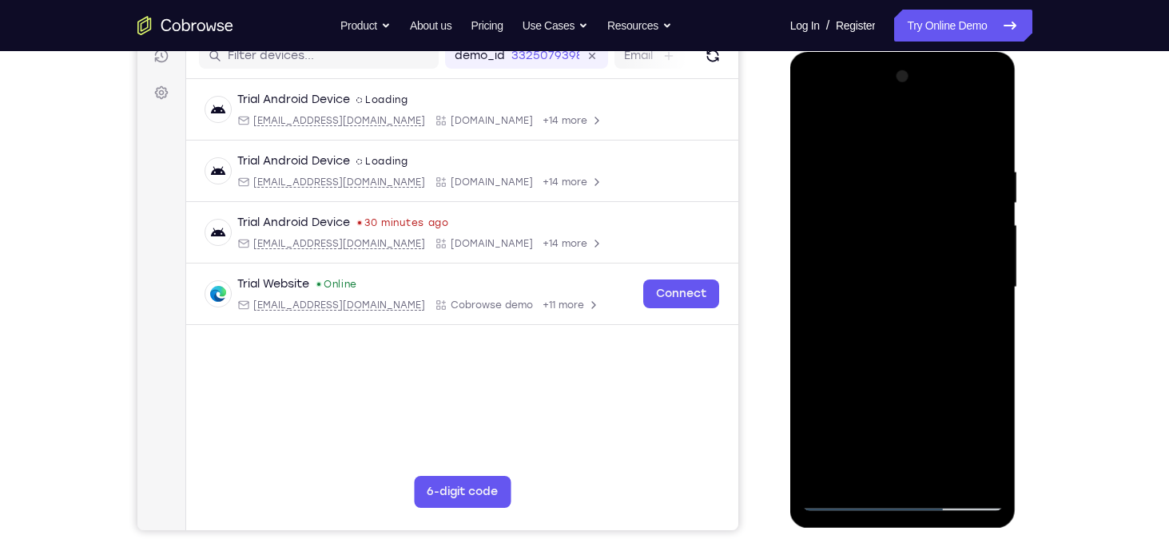
click at [894, 165] on div at bounding box center [902, 287] width 201 height 447
drag, startPoint x: 894, startPoint y: 165, endPoint x: 942, endPoint y: 520, distance: 358.7
click at [942, 520] on div at bounding box center [903, 290] width 226 height 476
drag, startPoint x: 856, startPoint y: 209, endPoint x: 861, endPoint y: 411, distance: 203.0
click at [861, 411] on div at bounding box center [902, 287] width 201 height 447
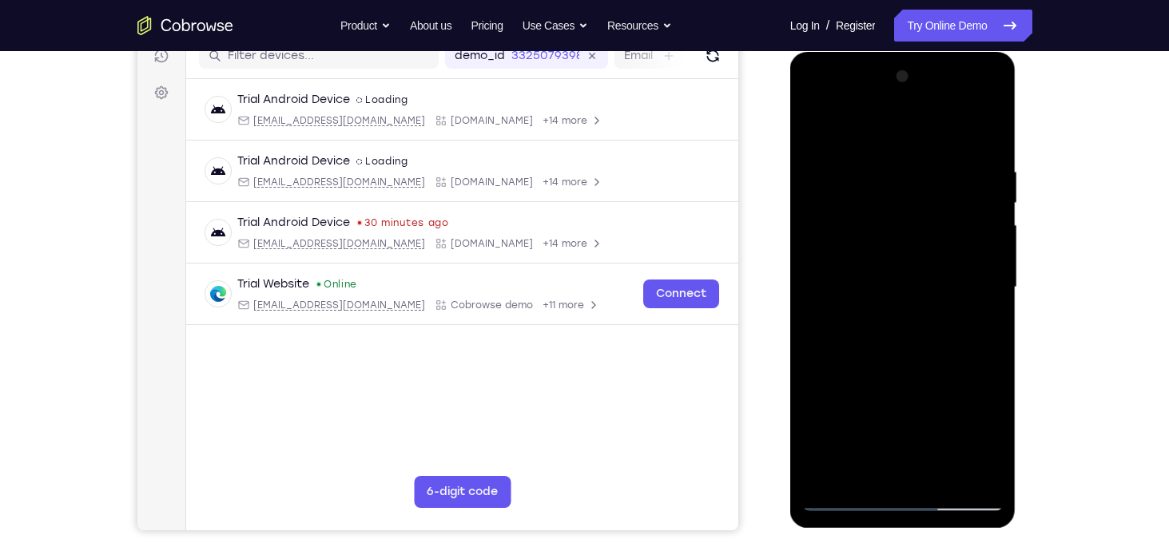
drag, startPoint x: 894, startPoint y: 268, endPoint x: 891, endPoint y: 335, distance: 66.4
click at [891, 335] on div at bounding box center [902, 287] width 201 height 447
click at [852, 505] on div at bounding box center [902, 287] width 201 height 447
drag, startPoint x: 864, startPoint y: 324, endPoint x: 866, endPoint y: 283, distance: 41.6
click at [866, 283] on div at bounding box center [902, 287] width 201 height 447
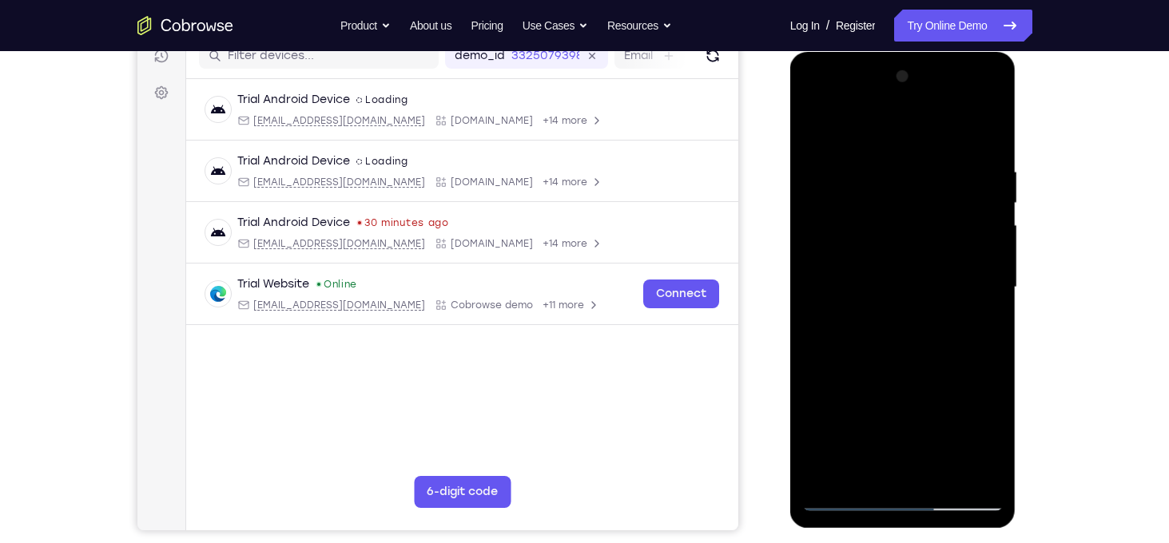
drag, startPoint x: 870, startPoint y: 207, endPoint x: 874, endPoint y: 255, distance: 48.1
click at [874, 255] on div at bounding box center [902, 287] width 201 height 447
click at [842, 167] on div at bounding box center [902, 287] width 201 height 447
click at [951, 426] on div at bounding box center [902, 287] width 201 height 447
click at [896, 280] on div at bounding box center [902, 287] width 201 height 447
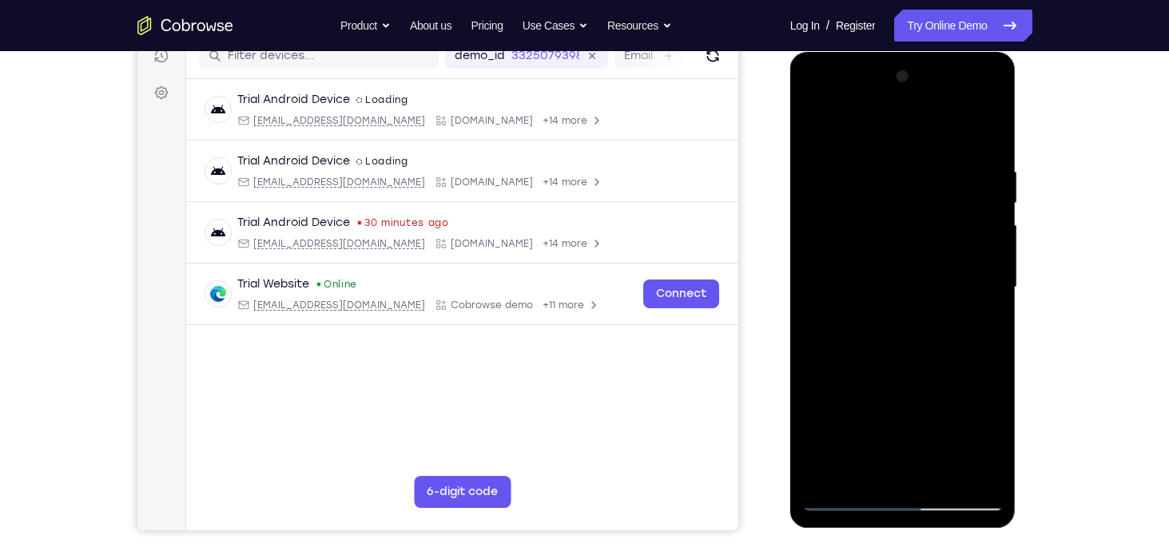
click at [974, 327] on div at bounding box center [902, 287] width 201 height 447
click at [968, 343] on div at bounding box center [902, 287] width 201 height 447
click at [988, 135] on div at bounding box center [902, 287] width 201 height 447
click at [907, 292] on div at bounding box center [902, 287] width 201 height 447
click at [841, 329] on div at bounding box center [902, 287] width 201 height 447
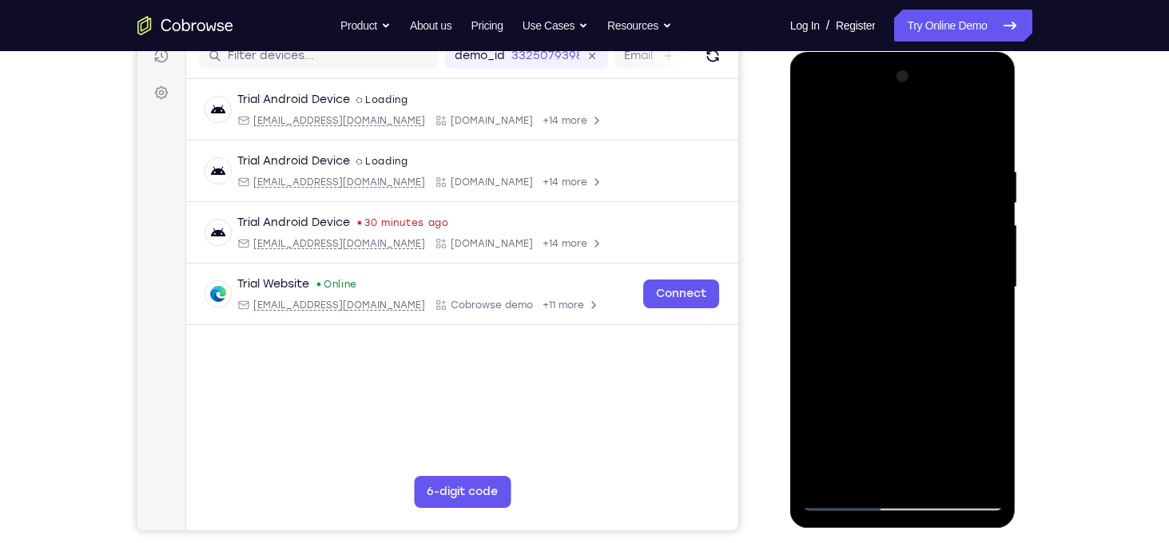
click at [875, 263] on div at bounding box center [902, 287] width 201 height 447
click at [857, 332] on div at bounding box center [902, 287] width 201 height 447
click at [863, 332] on div at bounding box center [902, 287] width 201 height 447
click at [876, 300] on div at bounding box center [902, 287] width 201 height 447
click at [865, 332] on div at bounding box center [902, 287] width 201 height 447
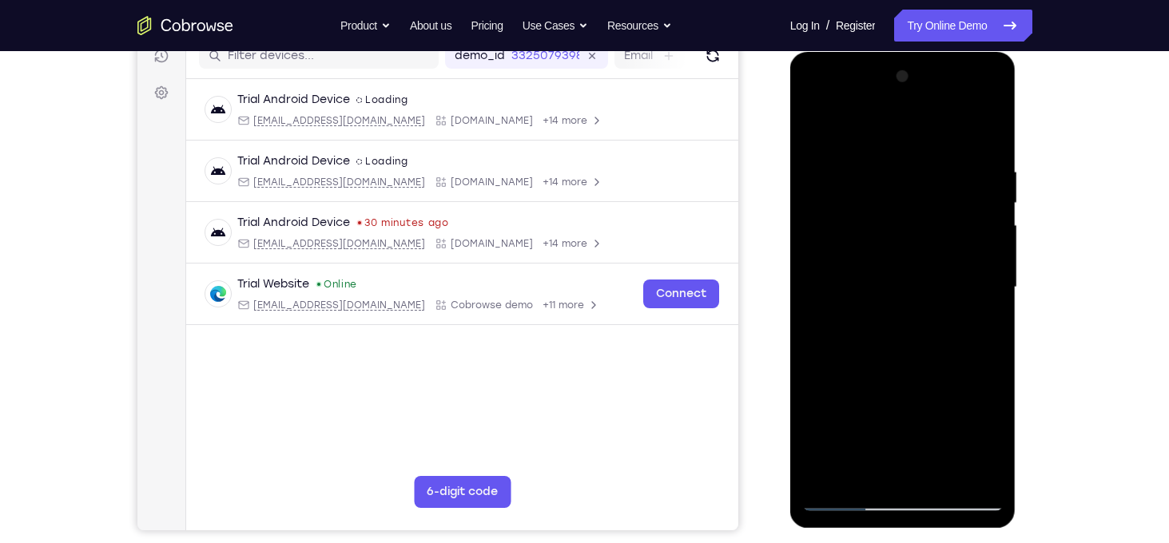
click at [869, 332] on div at bounding box center [902, 287] width 201 height 447
click at [875, 333] on div at bounding box center [902, 287] width 201 height 447
click at [886, 320] on div at bounding box center [902, 287] width 201 height 447
click at [876, 331] on div at bounding box center [902, 287] width 201 height 447
click at [879, 331] on div at bounding box center [902, 287] width 201 height 447
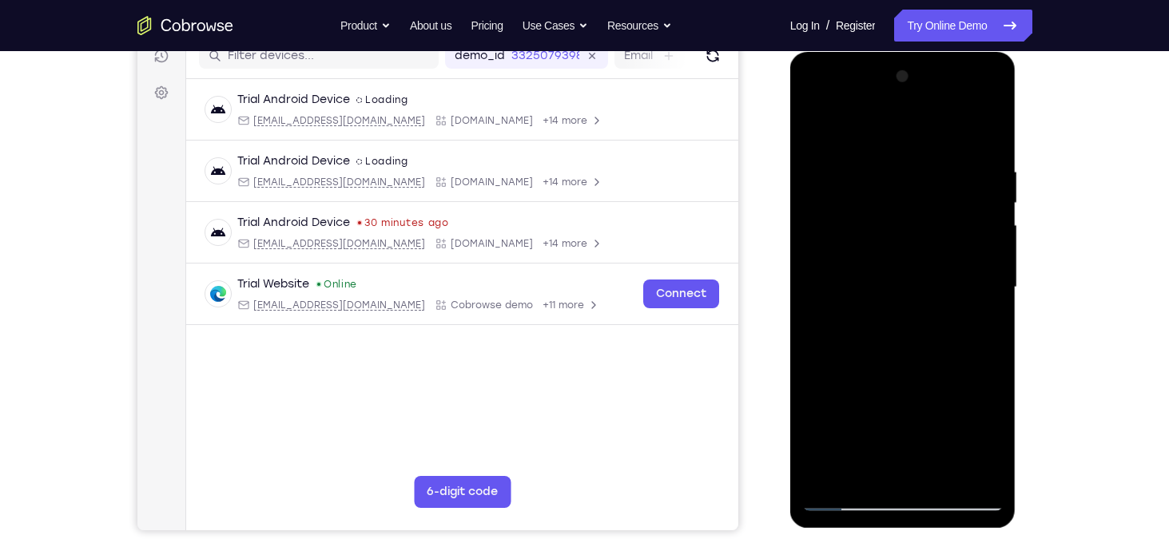
click at [894, 308] on div at bounding box center [902, 287] width 201 height 447
click at [898, 297] on div at bounding box center [902, 287] width 201 height 447
click at [881, 332] on div at bounding box center [902, 287] width 201 height 447
click at [884, 332] on div at bounding box center [902, 287] width 201 height 447
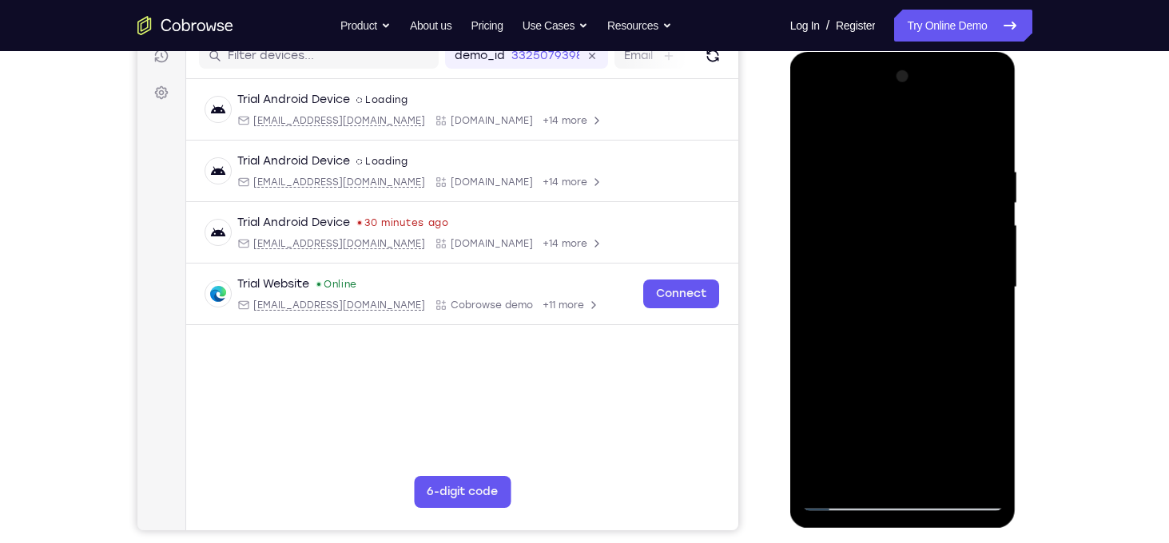
click at [886, 331] on div at bounding box center [902, 287] width 201 height 447
click at [888, 331] on div at bounding box center [902, 287] width 201 height 447
click at [891, 331] on div at bounding box center [902, 287] width 201 height 447
click at [892, 332] on div at bounding box center [902, 287] width 201 height 447
click at [896, 332] on div at bounding box center [902, 287] width 201 height 447
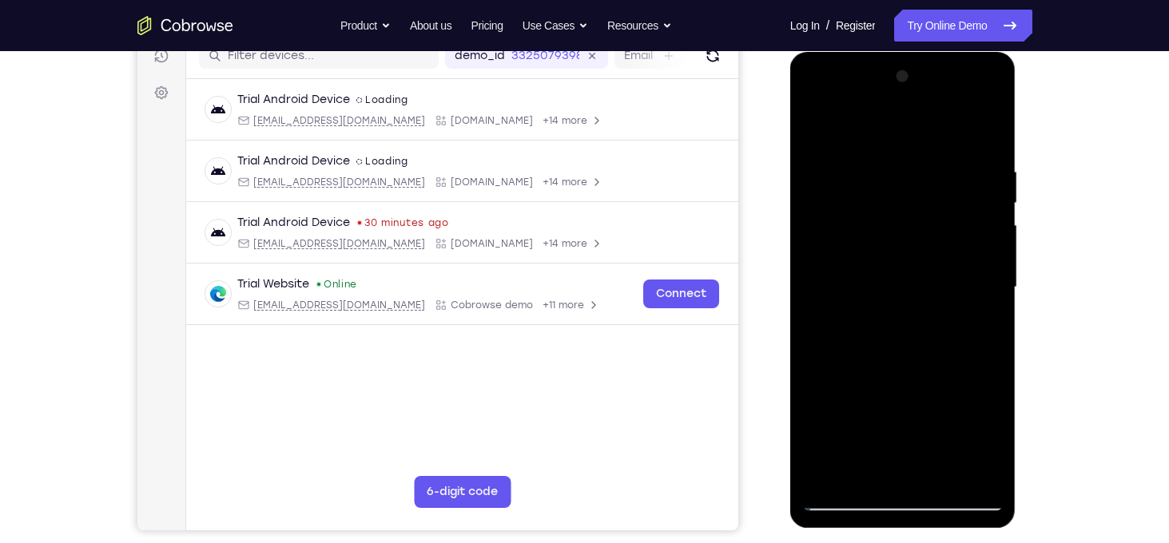
click at [889, 244] on div at bounding box center [902, 287] width 201 height 447
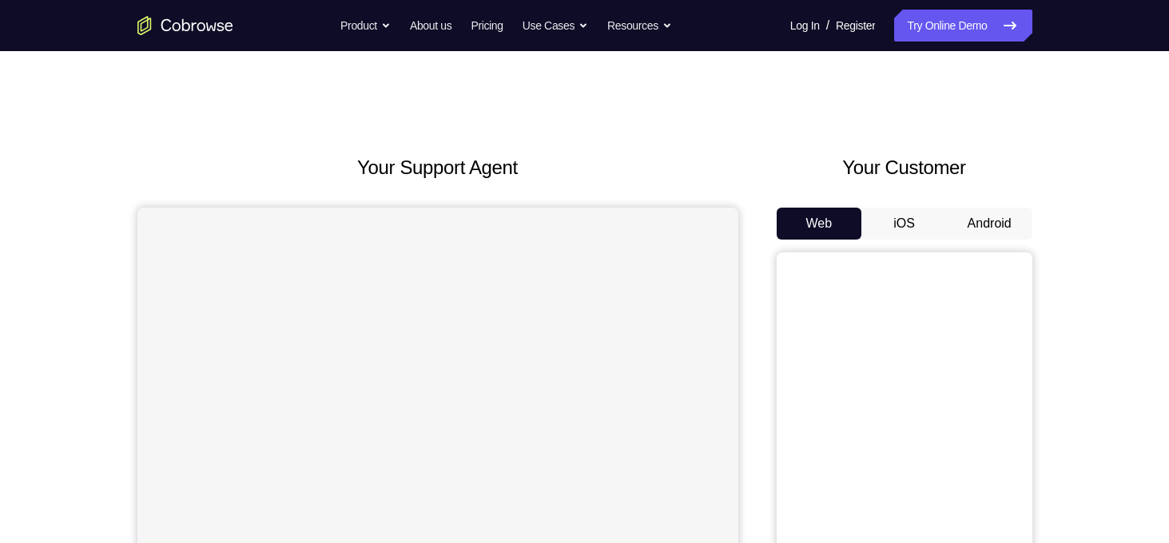
scroll to position [93, 0]
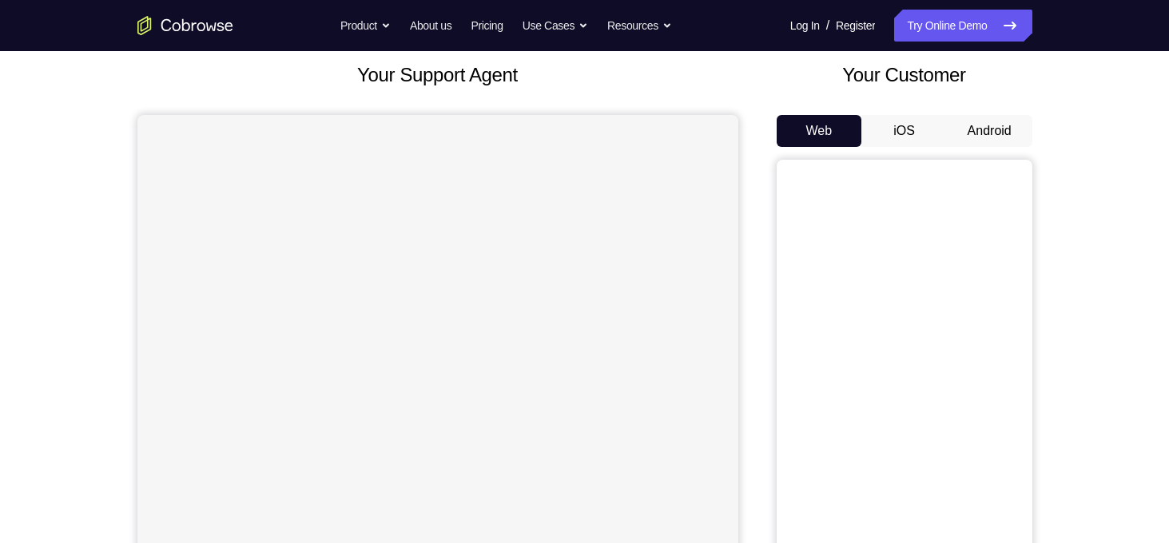
click at [991, 128] on button "Android" at bounding box center [989, 131] width 85 height 32
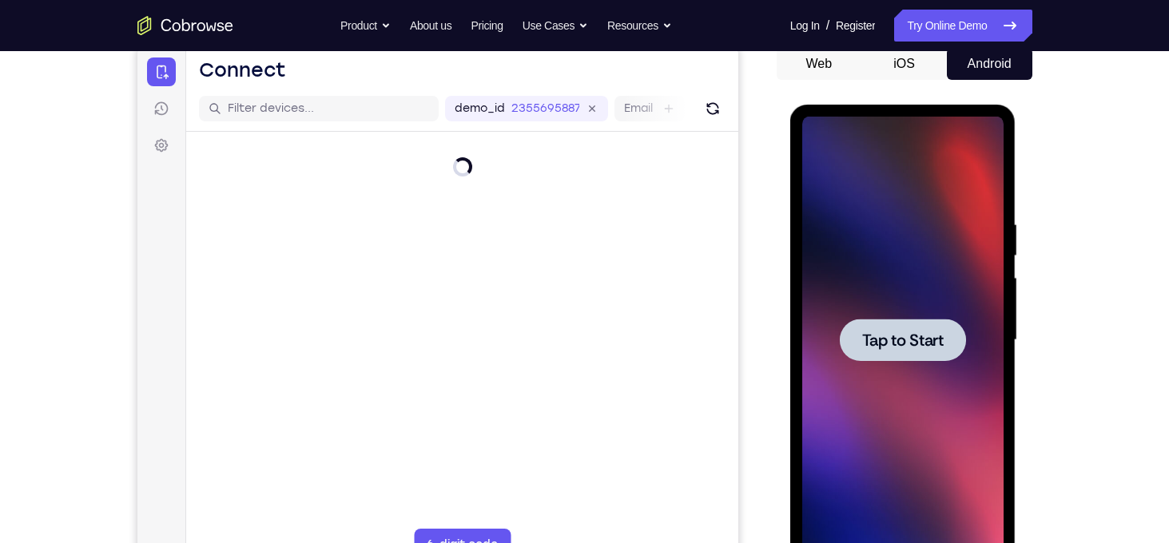
scroll to position [0, 0]
click at [937, 345] on span "Tap to Start" at bounding box center [902, 340] width 81 height 16
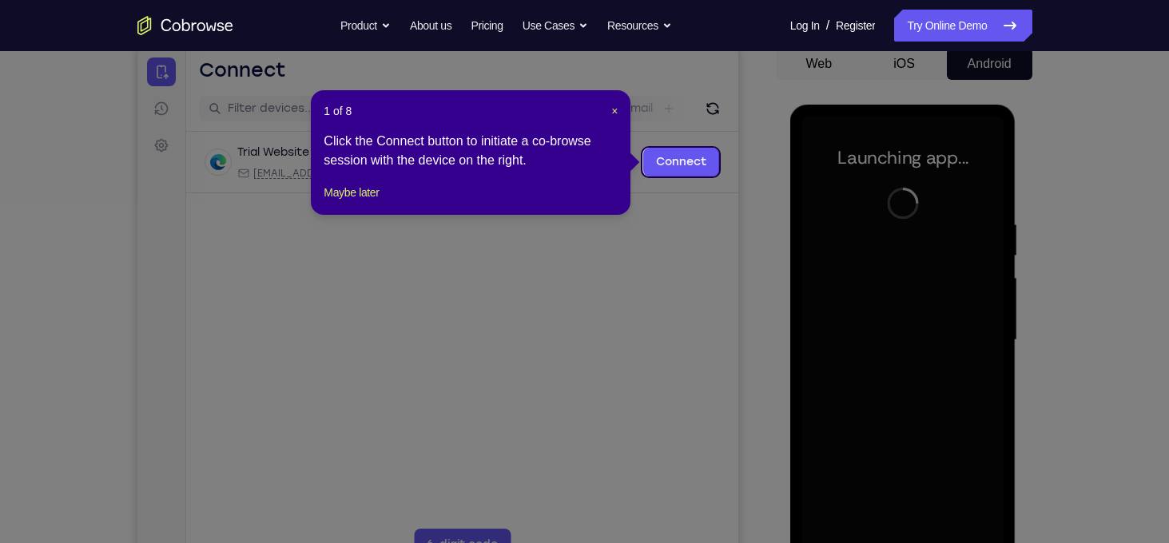
click at [938, 345] on icon at bounding box center [590, 271] width 1181 height 543
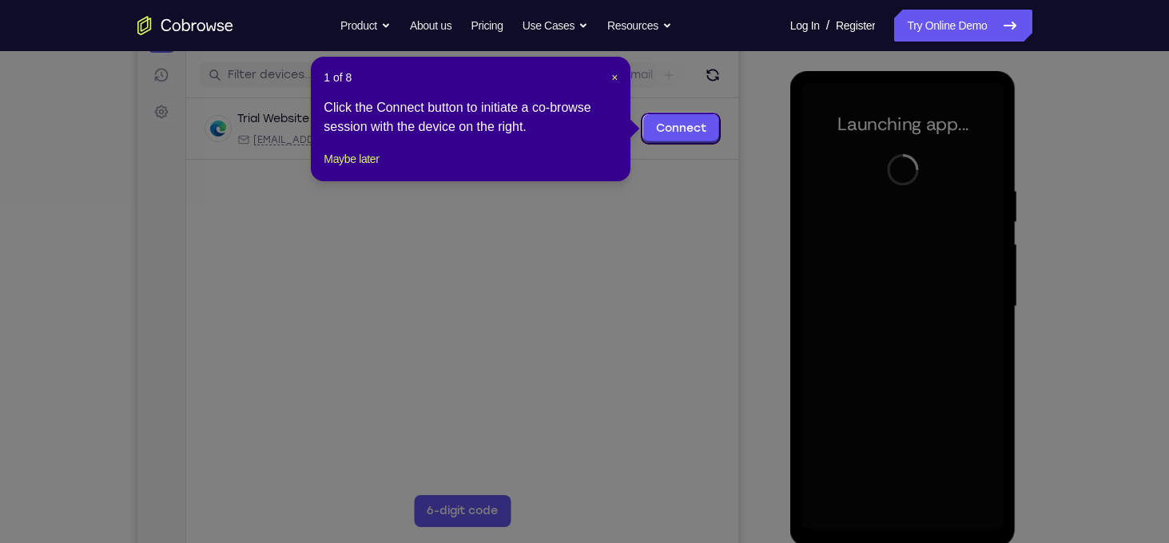
scroll to position [195, 0]
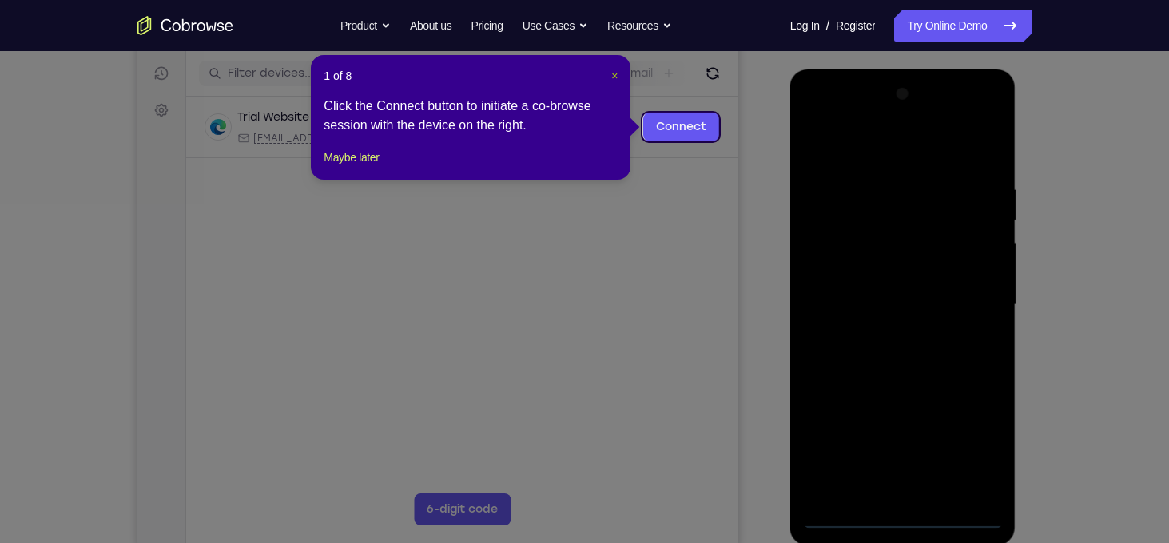
click at [615, 73] on span "×" at bounding box center [614, 76] width 6 height 13
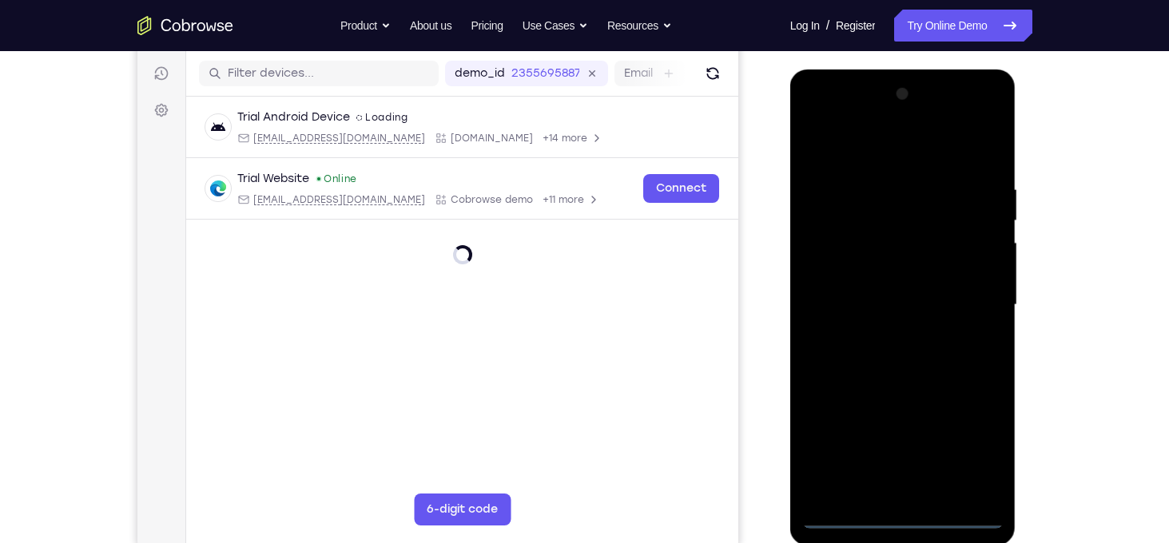
click at [906, 522] on div at bounding box center [902, 304] width 201 height 447
click at [957, 456] on div at bounding box center [902, 304] width 201 height 447
click at [971, 443] on div at bounding box center [902, 304] width 201 height 447
click at [872, 148] on div at bounding box center [902, 304] width 201 height 447
click at [975, 309] on div at bounding box center [902, 304] width 201 height 447
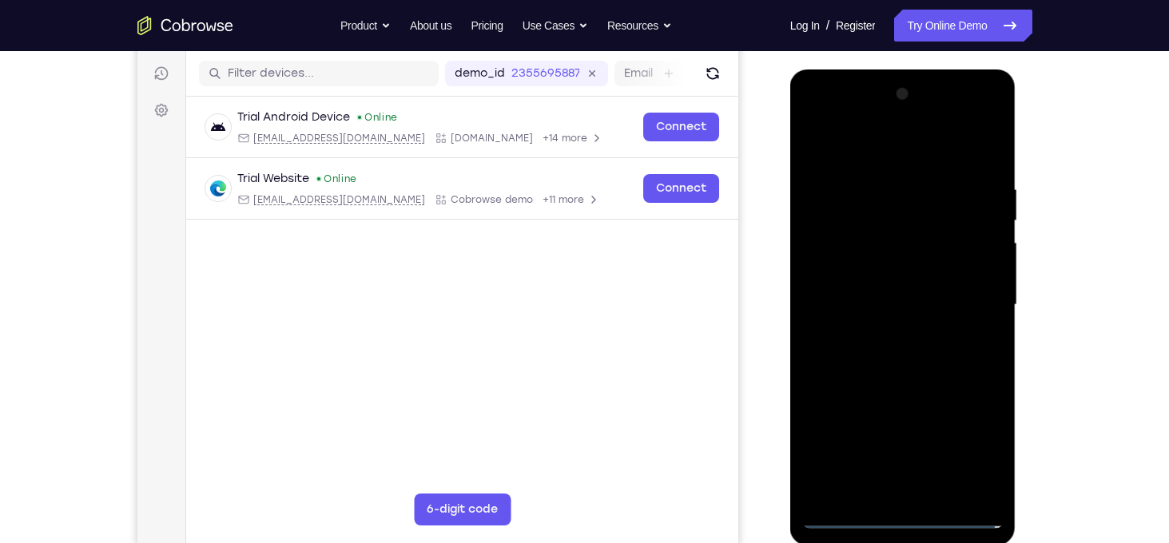
click at [878, 336] on div at bounding box center [902, 304] width 201 height 447
click at [892, 376] on div at bounding box center [902, 304] width 201 height 447
click at [864, 238] on div at bounding box center [902, 304] width 201 height 447
click at [868, 262] on div at bounding box center [902, 304] width 201 height 447
click at [876, 335] on div at bounding box center [902, 304] width 201 height 447
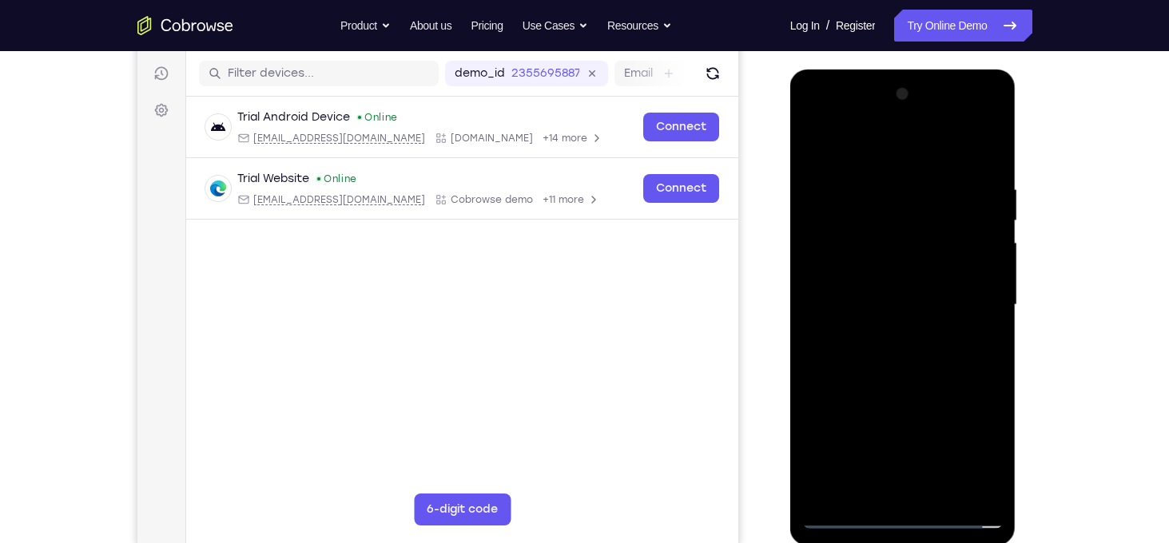
click at [916, 486] on div at bounding box center [902, 304] width 201 height 447
click at [911, 494] on div at bounding box center [902, 304] width 201 height 447
click at [880, 286] on div at bounding box center [902, 304] width 201 height 447
click at [987, 168] on div at bounding box center [902, 304] width 201 height 447
click at [947, 494] on div at bounding box center [902, 304] width 201 height 447
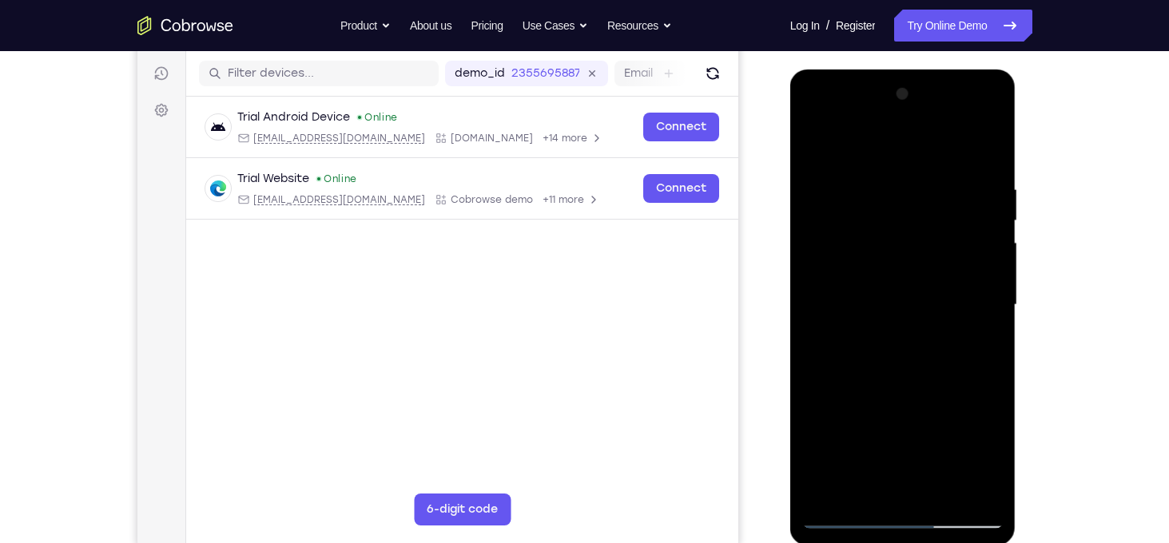
click at [899, 386] on div at bounding box center [902, 304] width 201 height 447
click at [848, 509] on div at bounding box center [902, 304] width 201 height 447
drag, startPoint x: 859, startPoint y: 439, endPoint x: 867, endPoint y: 293, distance: 145.6
click at [867, 293] on div at bounding box center [902, 304] width 201 height 447
click at [850, 522] on div at bounding box center [902, 304] width 201 height 447
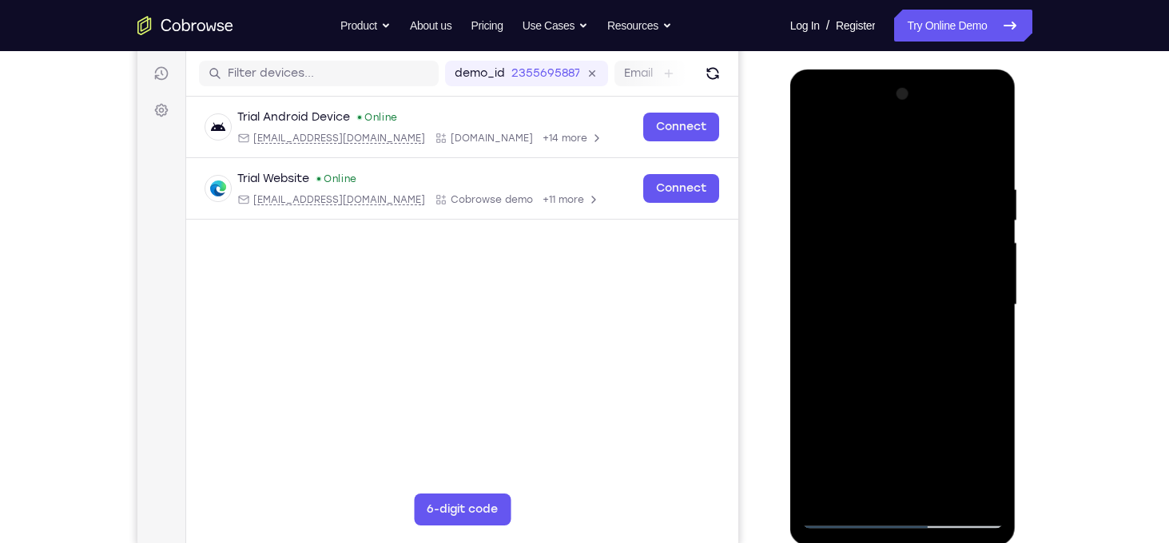
drag, startPoint x: 902, startPoint y: 407, endPoint x: 896, endPoint y: 307, distance: 100.1
click at [896, 307] on div at bounding box center [902, 304] width 201 height 447
drag, startPoint x: 871, startPoint y: 287, endPoint x: 886, endPoint y: 349, distance: 64.1
click at [886, 349] on div at bounding box center [902, 304] width 201 height 447
click at [989, 305] on div at bounding box center [902, 304] width 201 height 447
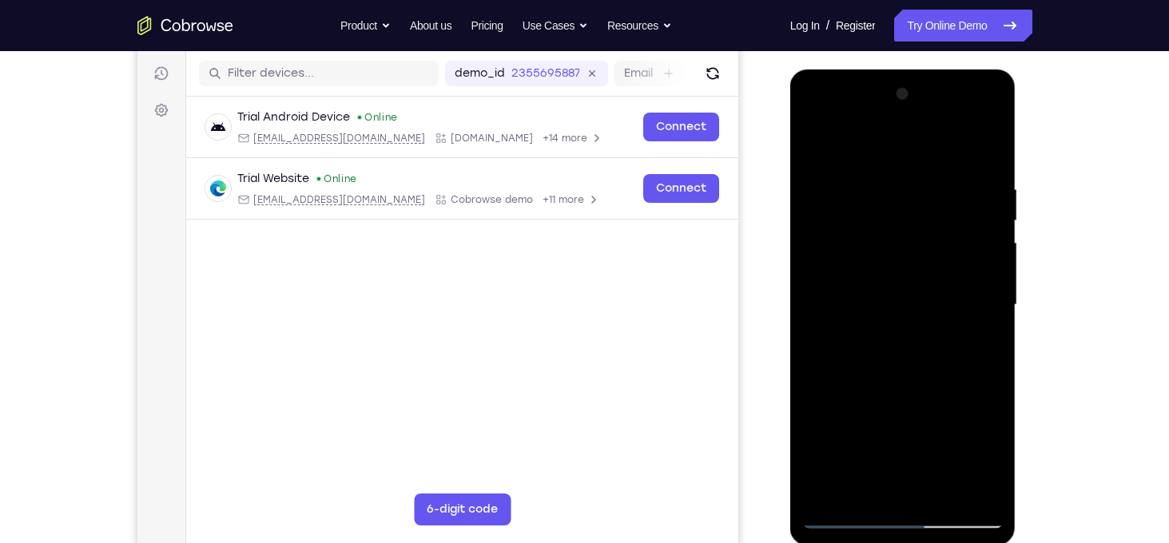
drag, startPoint x: 932, startPoint y: 283, endPoint x: 932, endPoint y: 351, distance: 68.7
click at [932, 351] on div at bounding box center [902, 304] width 201 height 447
click at [863, 183] on div at bounding box center [902, 304] width 201 height 447
click at [969, 309] on div at bounding box center [902, 304] width 201 height 447
click at [827, 285] on div at bounding box center [902, 304] width 201 height 447
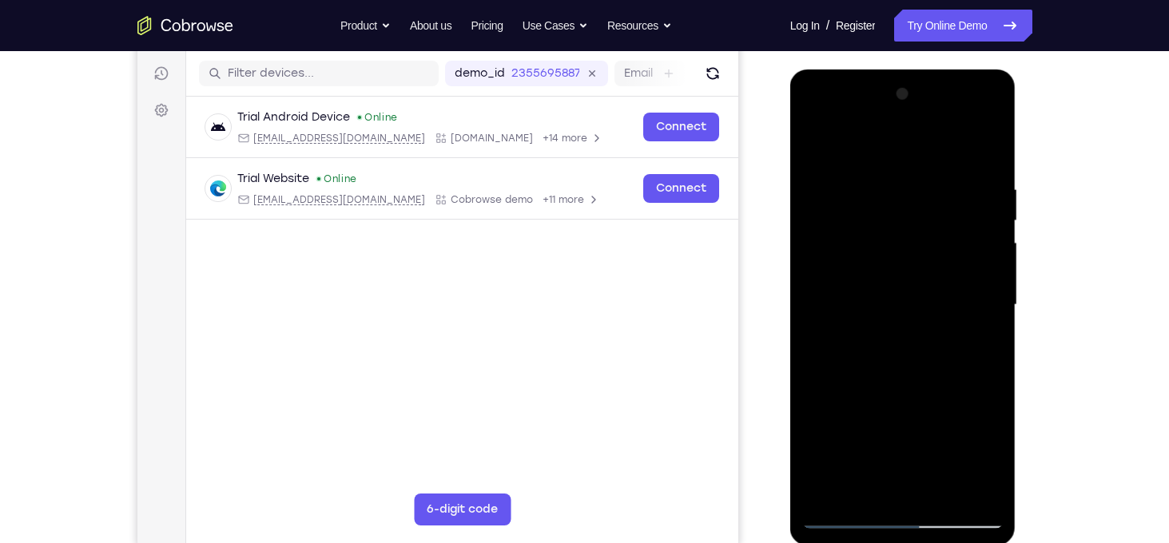
click at [827, 285] on div at bounding box center [902, 304] width 201 height 447
click at [968, 300] on div at bounding box center [902, 304] width 201 height 447
click at [972, 312] on div at bounding box center [902, 304] width 201 height 447
click at [972, 300] on div at bounding box center [902, 304] width 201 height 447
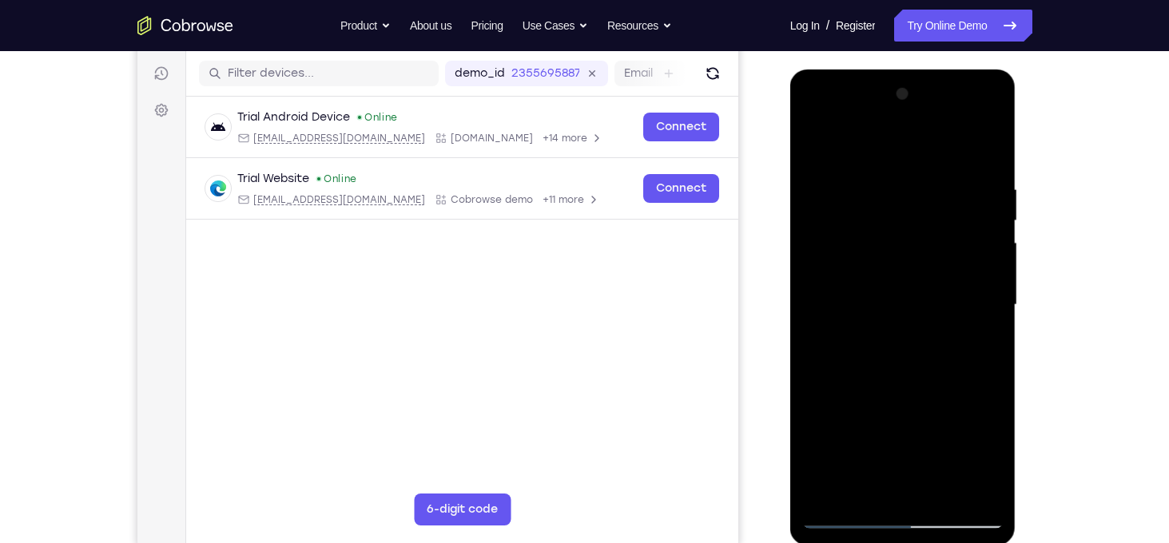
click at [972, 300] on div at bounding box center [902, 304] width 201 height 447
click at [964, 482] on div at bounding box center [902, 304] width 201 height 447
click at [983, 421] on div at bounding box center [902, 304] width 201 height 447
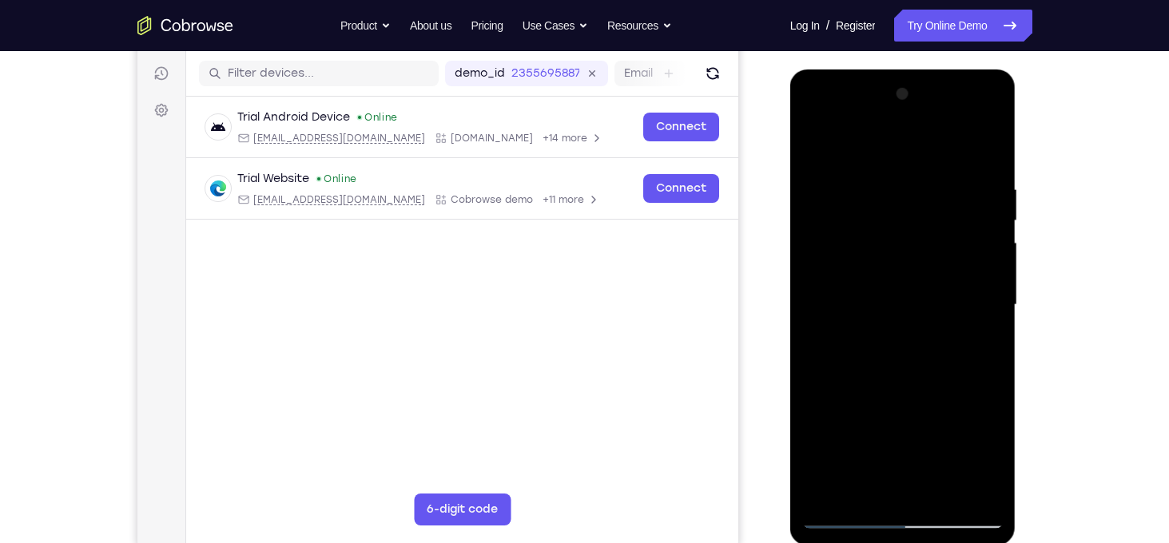
click at [983, 421] on div at bounding box center [902, 304] width 201 height 447
click at [947, 351] on div at bounding box center [902, 304] width 201 height 447
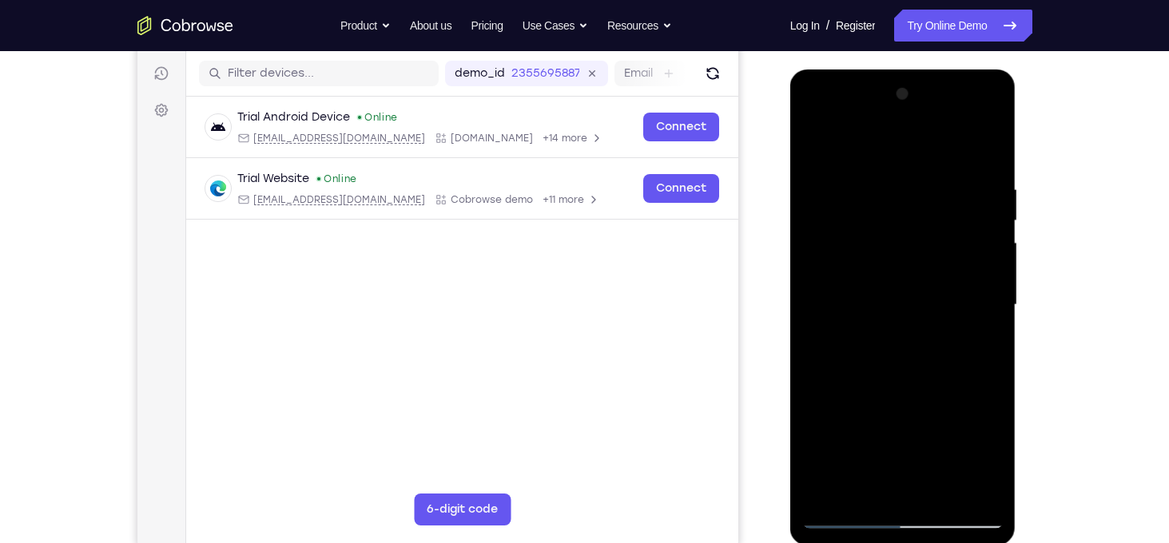
click at [947, 351] on div at bounding box center [902, 304] width 201 height 447
drag, startPoint x: 947, startPoint y: 351, endPoint x: 835, endPoint y: 349, distance: 111.9
click at [835, 349] on div at bounding box center [902, 304] width 201 height 447
drag, startPoint x: 968, startPoint y: 341, endPoint x: 832, endPoint y: 362, distance: 138.2
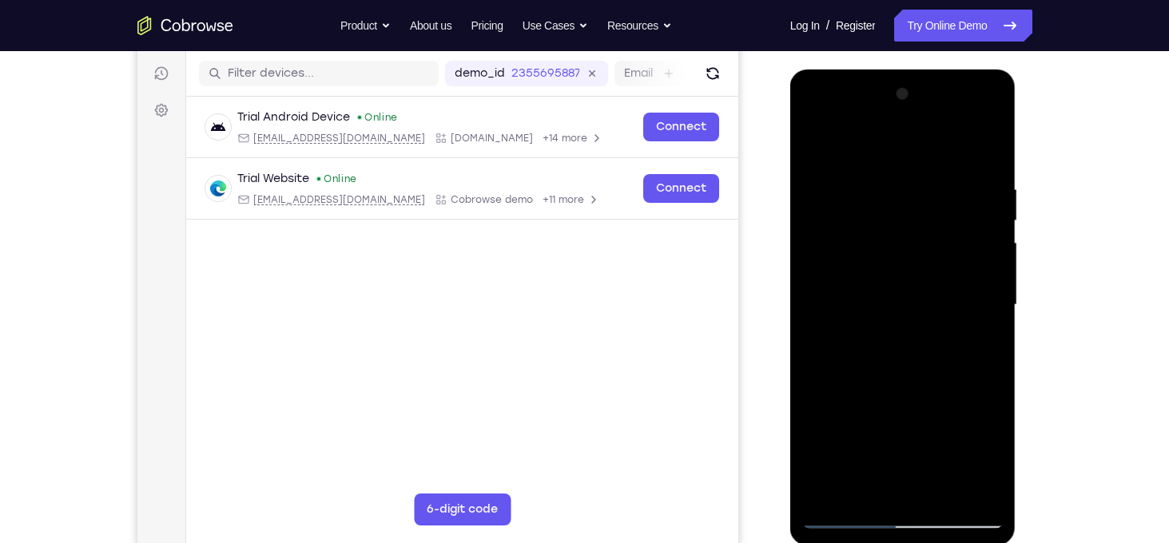
click at [832, 362] on div at bounding box center [902, 304] width 201 height 447
drag, startPoint x: 988, startPoint y: 340, endPoint x: 832, endPoint y: 351, distance: 157.0
click at [832, 351] on div at bounding box center [902, 304] width 201 height 447
click at [986, 147] on div at bounding box center [902, 304] width 201 height 447
click at [884, 186] on div at bounding box center [902, 304] width 201 height 447
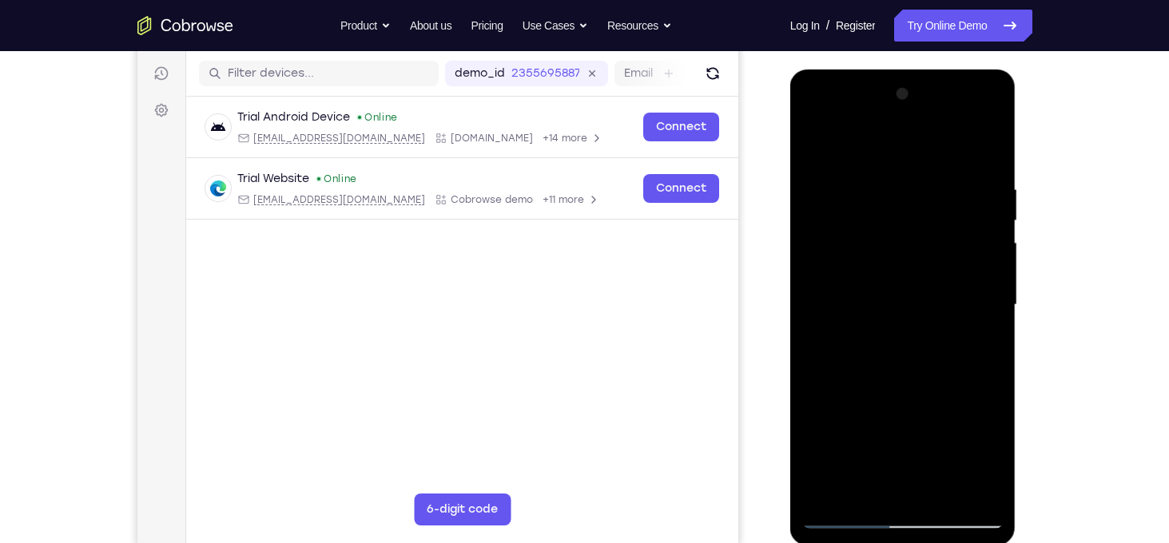
click at [955, 290] on div at bounding box center [902, 304] width 201 height 447
drag, startPoint x: 984, startPoint y: 319, endPoint x: 864, endPoint y: 332, distance: 121.3
click at [864, 332] on div at bounding box center [902, 304] width 201 height 447
drag, startPoint x: 979, startPoint y: 332, endPoint x: 888, endPoint y: 355, distance: 93.2
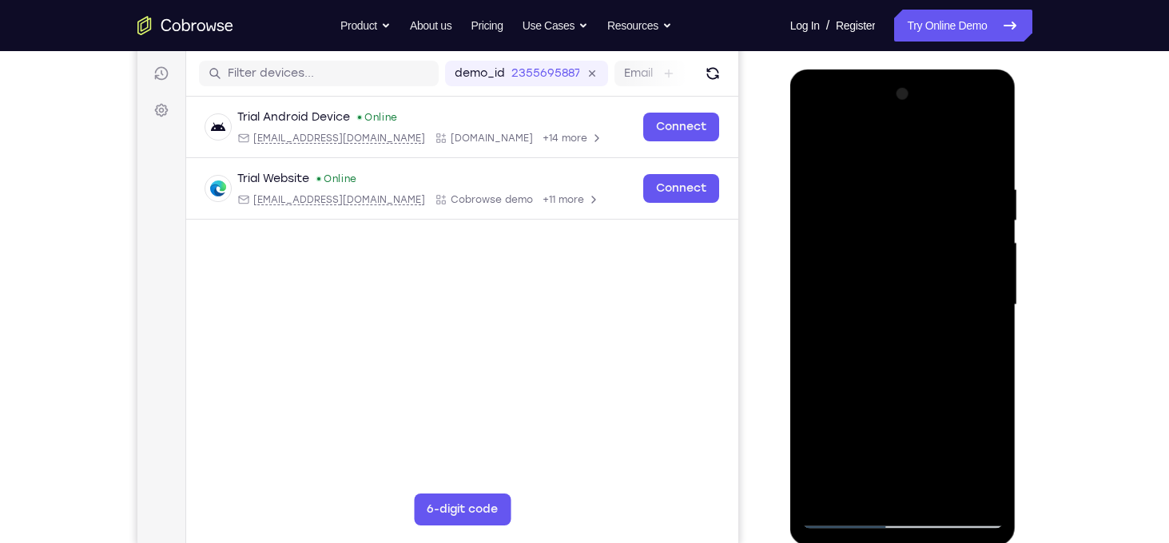
click at [888, 355] on div at bounding box center [902, 304] width 201 height 447
drag, startPoint x: 982, startPoint y: 333, endPoint x: 848, endPoint y: 346, distance: 134.8
click at [848, 346] on div at bounding box center [902, 304] width 201 height 447
click at [965, 485] on div at bounding box center [902, 304] width 201 height 447
drag, startPoint x: 970, startPoint y: 338, endPoint x: 821, endPoint y: 332, distance: 148.7
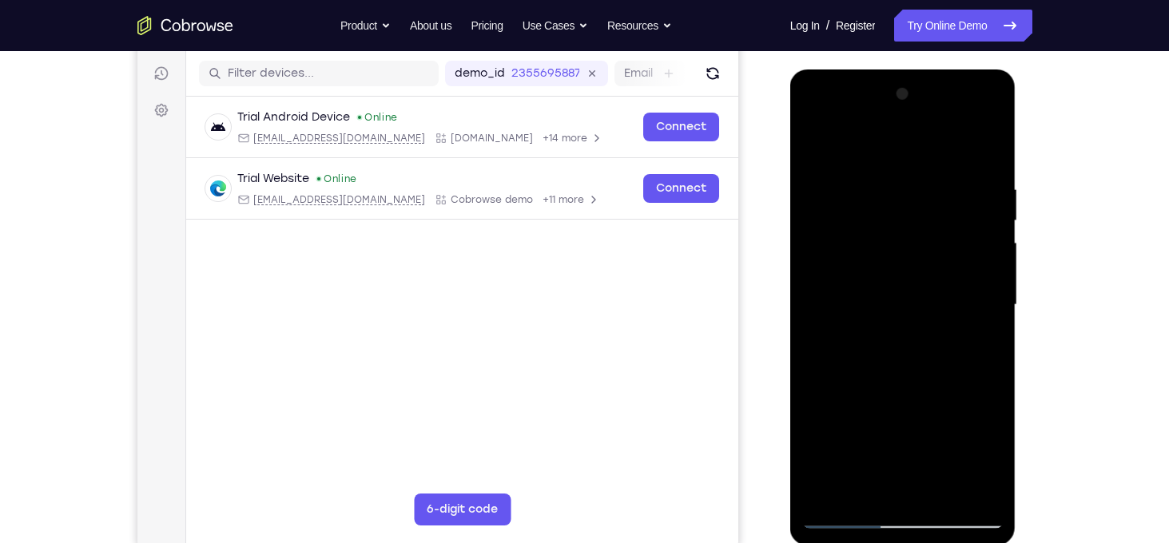
click at [821, 332] on div at bounding box center [902, 304] width 201 height 447
drag, startPoint x: 940, startPoint y: 308, endPoint x: 797, endPoint y: 315, distance: 143.1
click at [797, 315] on div at bounding box center [903, 308] width 226 height 476
drag, startPoint x: 992, startPoint y: 296, endPoint x: 840, endPoint y: 295, distance: 151.8
click at [840, 295] on div at bounding box center [902, 304] width 201 height 447
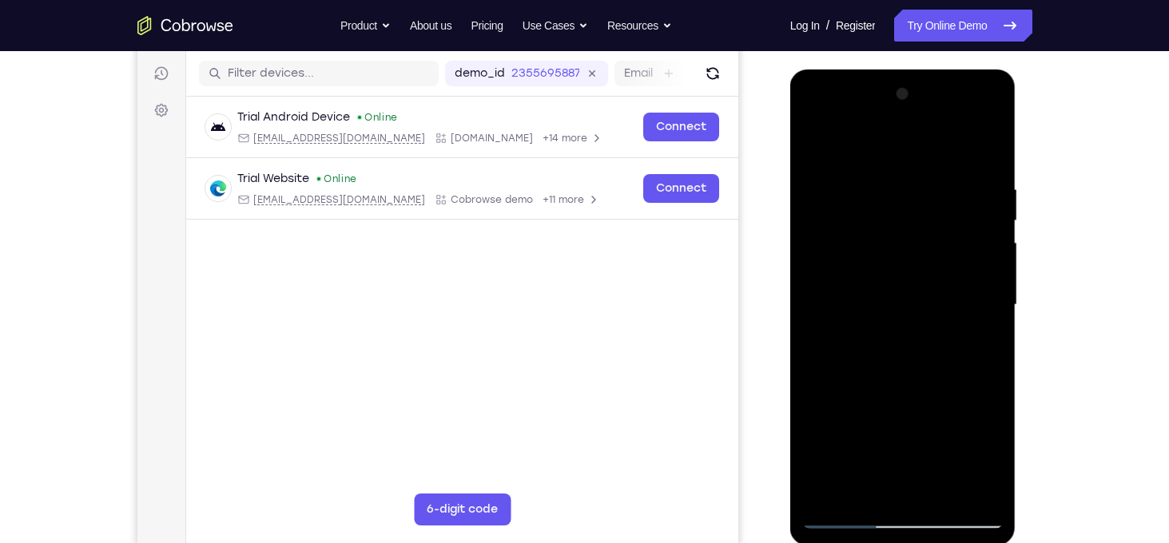
drag, startPoint x: 959, startPoint y: 280, endPoint x: 792, endPoint y: 285, distance: 167.8
click at [792, 285] on div at bounding box center [903, 308] width 226 height 476
drag, startPoint x: 950, startPoint y: 274, endPoint x: 805, endPoint y: 277, distance: 144.6
click at [805, 277] on div at bounding box center [902, 304] width 201 height 447
drag, startPoint x: 991, startPoint y: 309, endPoint x: 829, endPoint y: 312, distance: 162.2
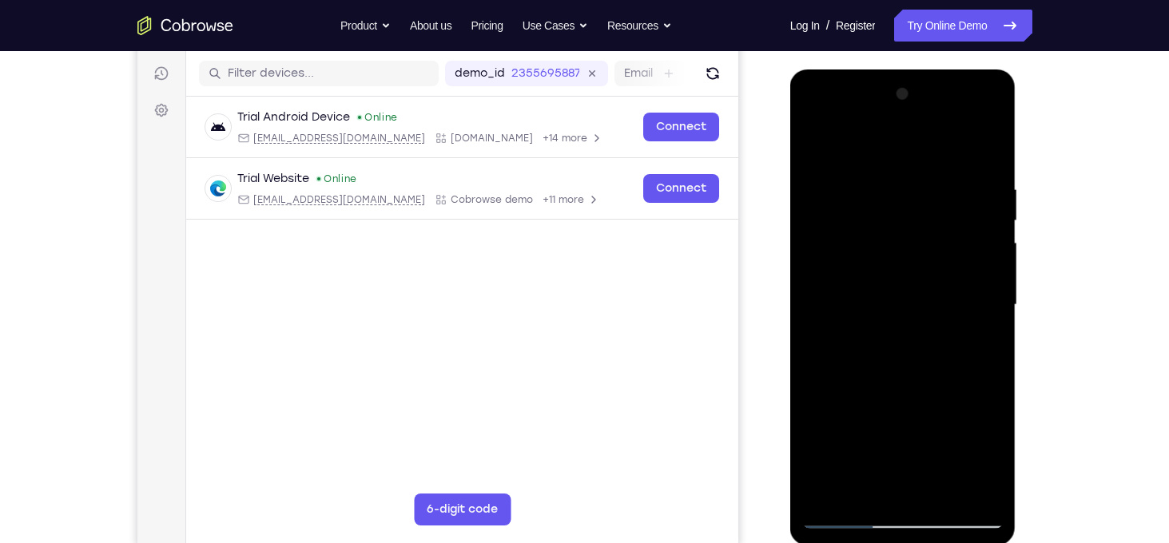
click at [829, 312] on div at bounding box center [902, 304] width 201 height 447
drag, startPoint x: 987, startPoint y: 300, endPoint x: 864, endPoint y: 300, distance: 122.2
click at [864, 300] on div at bounding box center [902, 304] width 201 height 447
drag, startPoint x: 982, startPoint y: 316, endPoint x: 790, endPoint y: 325, distance: 191.9
click at [790, 325] on div at bounding box center [903, 308] width 226 height 476
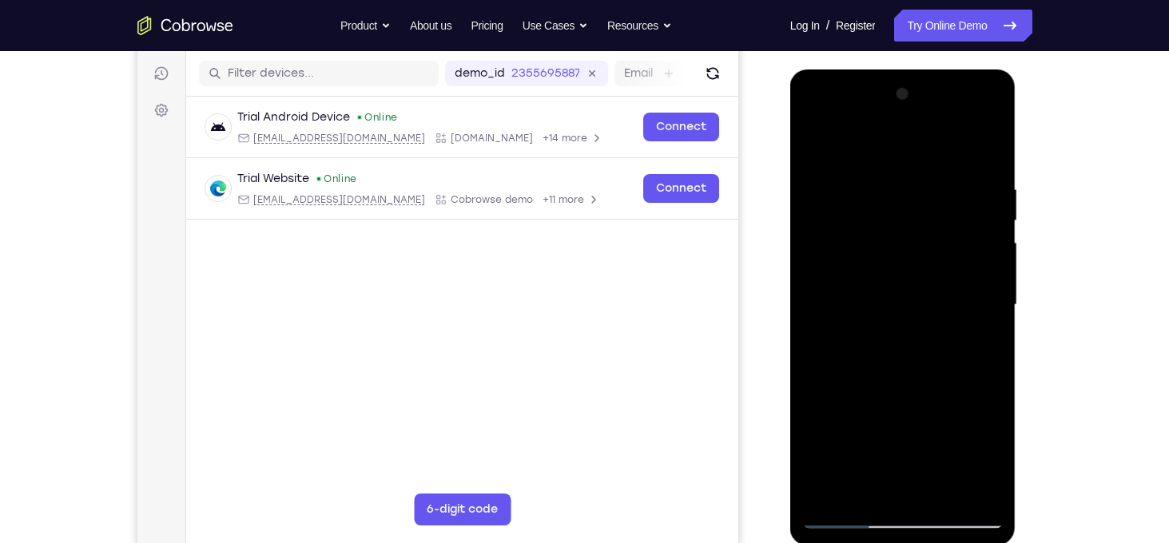
drag, startPoint x: 914, startPoint y: 309, endPoint x: 763, endPoint y: 328, distance: 152.1
click at [790, 328] on html "Online web based iOS Simulators and Android Emulators. Run iPhone, iPad, Mobile…" at bounding box center [904, 309] width 228 height 479
drag, startPoint x: 934, startPoint y: 321, endPoint x: 749, endPoint y: 332, distance: 185.6
click at [790, 332] on html "Online web based iOS Simulators and Android Emulators. Run iPhone, iPad, Mobile…" at bounding box center [904, 309] width 228 height 479
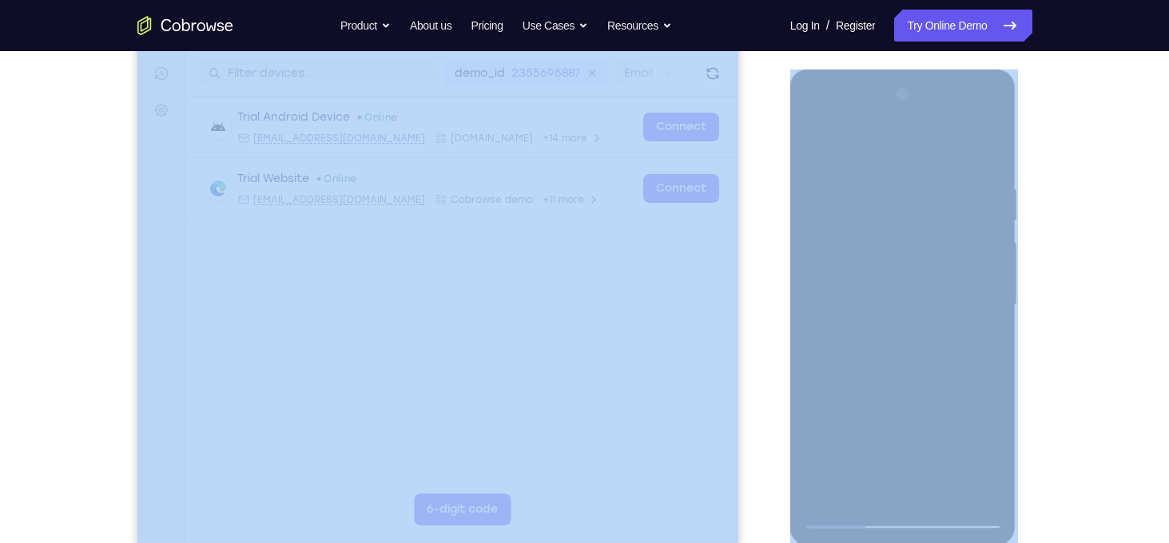
drag, startPoint x: 1539, startPoint y: 401, endPoint x: 979, endPoint y: 313, distance: 566.9
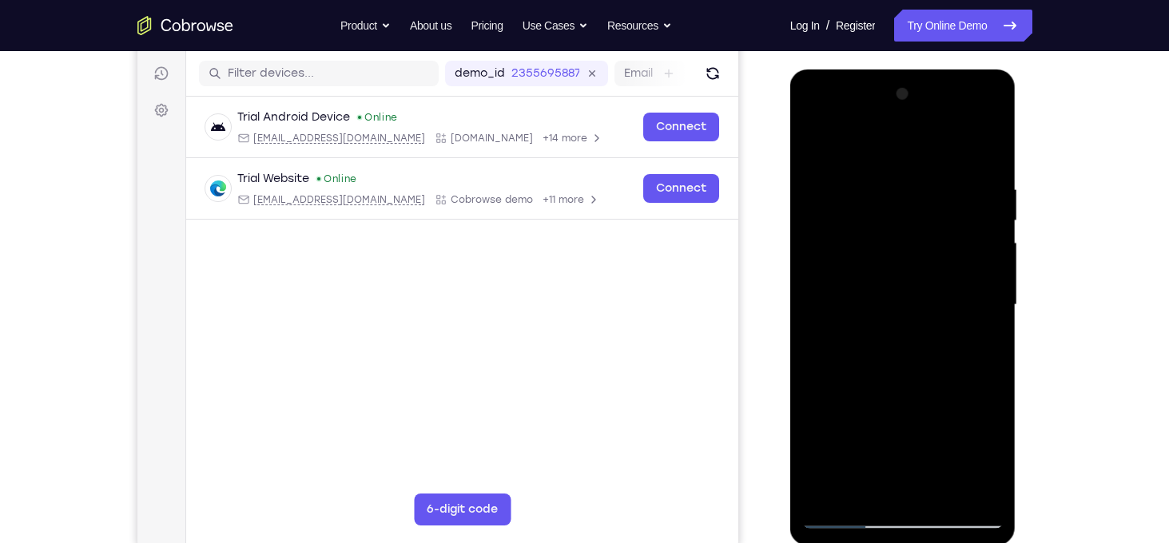
drag, startPoint x: 979, startPoint y: 313, endPoint x: 742, endPoint y: 324, distance: 236.7
click at [790, 324] on html "Online web based iOS Simulators and Android Emulators. Run iPhone, iPad, Mobile…" at bounding box center [904, 309] width 228 height 479
drag, startPoint x: 994, startPoint y: 319, endPoint x: 853, endPoint y: 300, distance: 141.9
click at [853, 300] on div at bounding box center [902, 304] width 201 height 447
drag, startPoint x: 926, startPoint y: 314, endPoint x: 760, endPoint y: 319, distance: 166.2
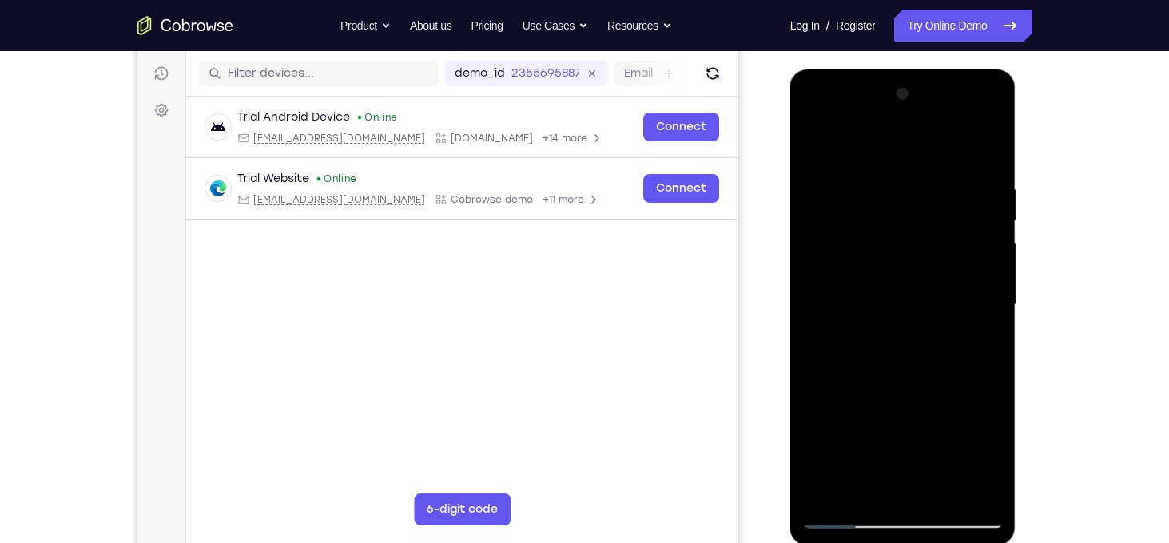
click at [790, 319] on html "Online web based iOS Simulators and Android Emulators. Run iPhone, iPad, Mobile…" at bounding box center [904, 309] width 228 height 479
click at [841, 518] on div at bounding box center [902, 304] width 201 height 447
drag, startPoint x: 872, startPoint y: 377, endPoint x: 870, endPoint y: 307, distance: 70.3
click at [870, 307] on div at bounding box center [902, 304] width 201 height 447
click at [812, 387] on div at bounding box center [902, 304] width 201 height 447
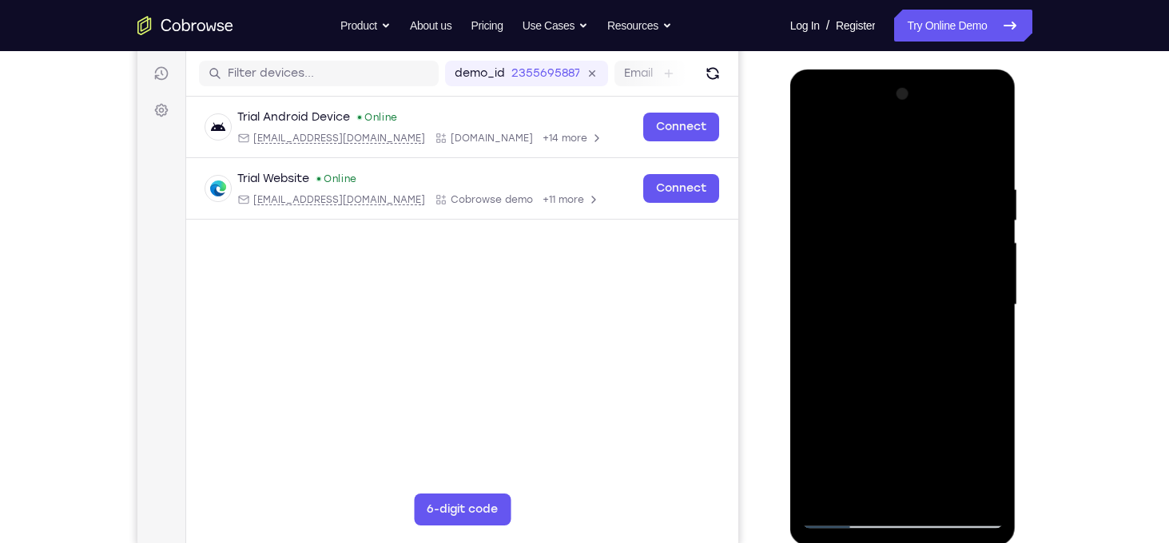
drag, startPoint x: 901, startPoint y: 414, endPoint x: 860, endPoint y: 242, distance: 176.5
click at [860, 242] on div at bounding box center [902, 304] width 201 height 447
drag, startPoint x: 909, startPoint y: 340, endPoint x: 870, endPoint y: 185, distance: 159.8
click at [870, 185] on div at bounding box center [902, 304] width 201 height 447
drag, startPoint x: 918, startPoint y: 333, endPoint x: 892, endPoint y: 154, distance: 180.8
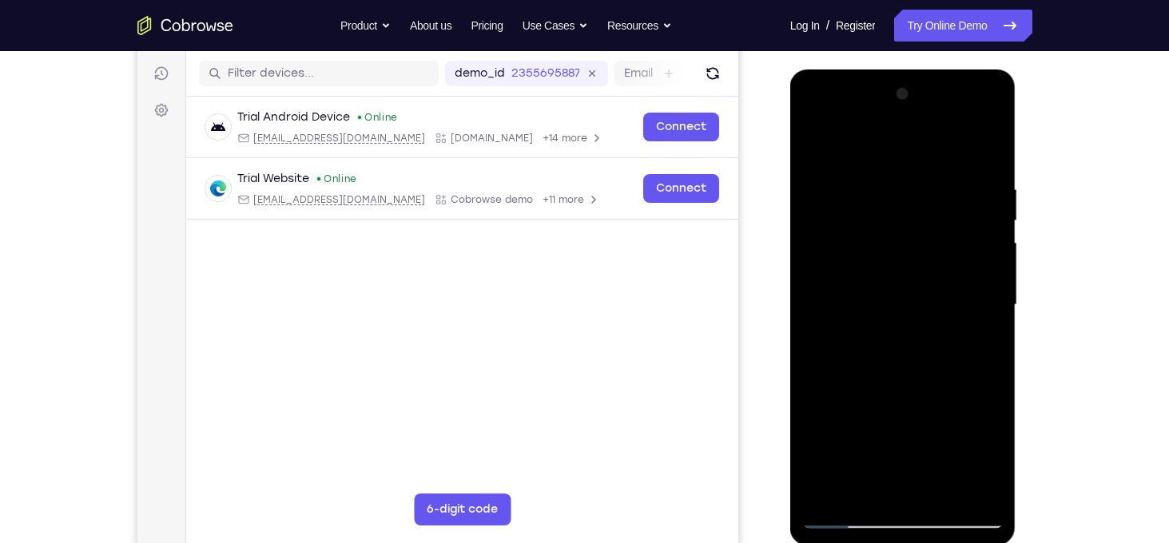
click at [892, 154] on div at bounding box center [902, 304] width 201 height 447
drag, startPoint x: 924, startPoint y: 279, endPoint x: 907, endPoint y: 121, distance: 158.4
click at [907, 121] on div at bounding box center [902, 304] width 201 height 447
drag, startPoint x: 920, startPoint y: 319, endPoint x: 921, endPoint y: 234, distance: 84.7
click at [921, 234] on div at bounding box center [902, 304] width 201 height 447
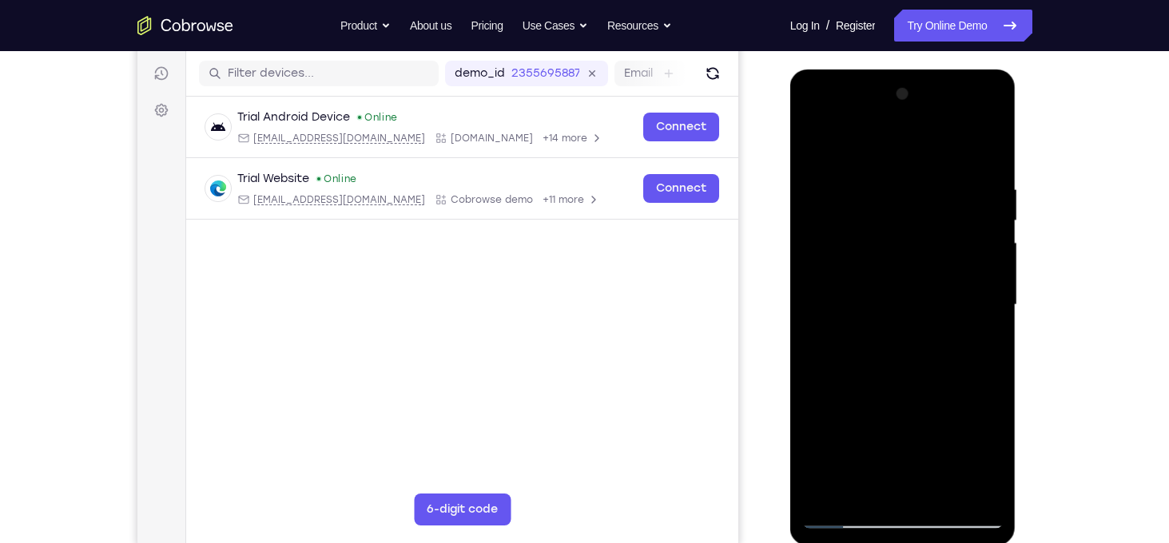
drag, startPoint x: 932, startPoint y: 319, endPoint x: 924, endPoint y: 102, distance: 216.6
click at [924, 102] on div at bounding box center [902, 304] width 201 height 447
drag, startPoint x: 903, startPoint y: 349, endPoint x: 909, endPoint y: 172, distance: 177.5
click at [909, 172] on div at bounding box center [902, 304] width 201 height 447
drag, startPoint x: 883, startPoint y: 320, endPoint x: 873, endPoint y: 175, distance: 144.9
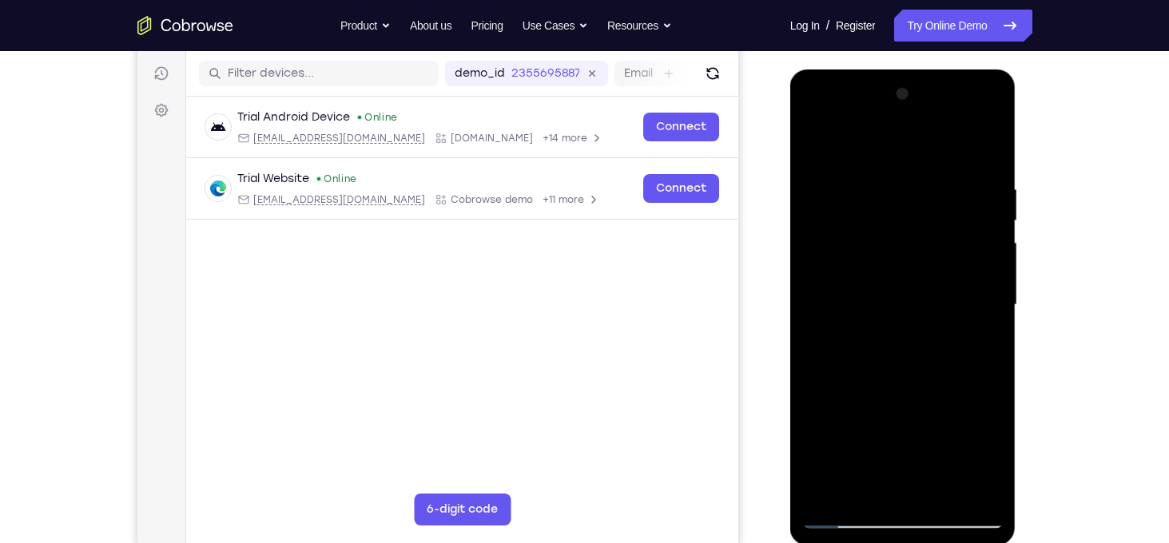
click at [873, 175] on div at bounding box center [902, 304] width 201 height 447
click at [988, 494] on div at bounding box center [902, 304] width 201 height 447
drag, startPoint x: 888, startPoint y: 236, endPoint x: 886, endPoint y: 394, distance: 157.4
click at [886, 394] on div at bounding box center [902, 304] width 201 height 447
click at [853, 275] on div at bounding box center [902, 304] width 201 height 447
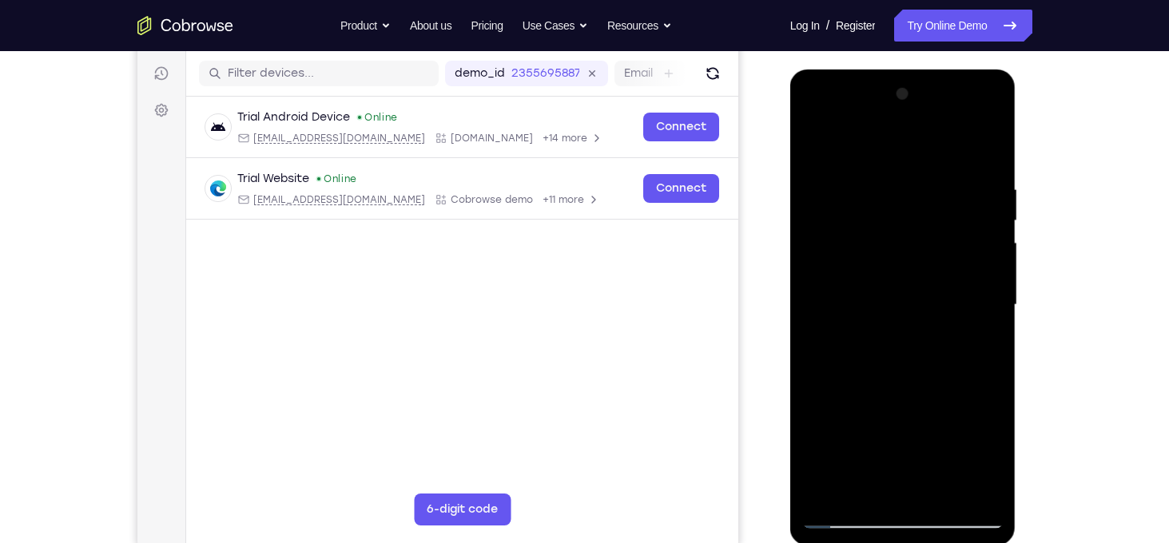
click at [858, 516] on div at bounding box center [902, 304] width 201 height 447
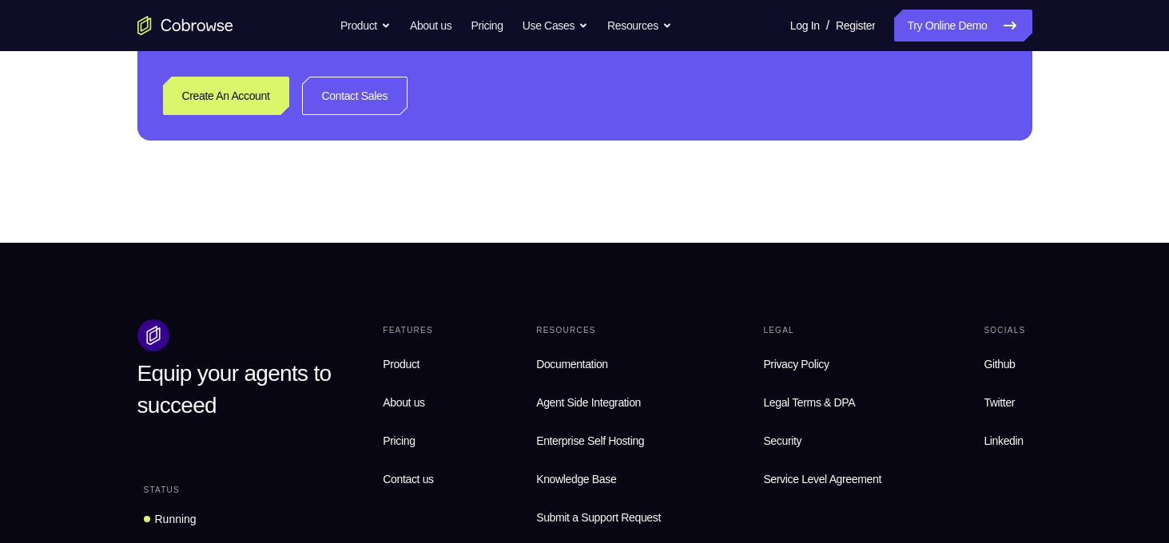
scroll to position [861, 0]
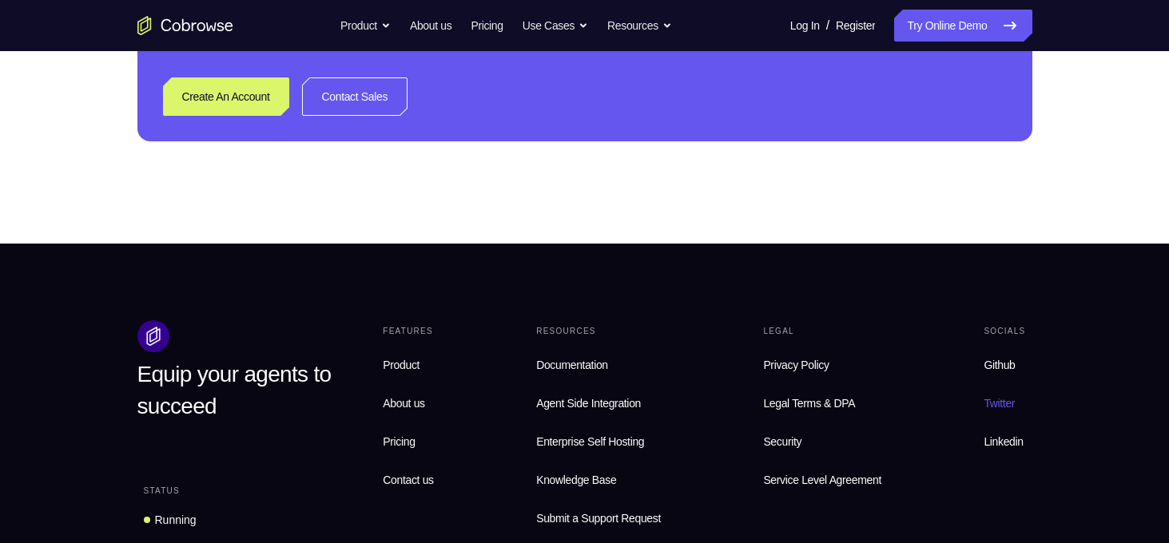
click at [1003, 402] on span "Twitter" at bounding box center [998, 403] width 31 height 13
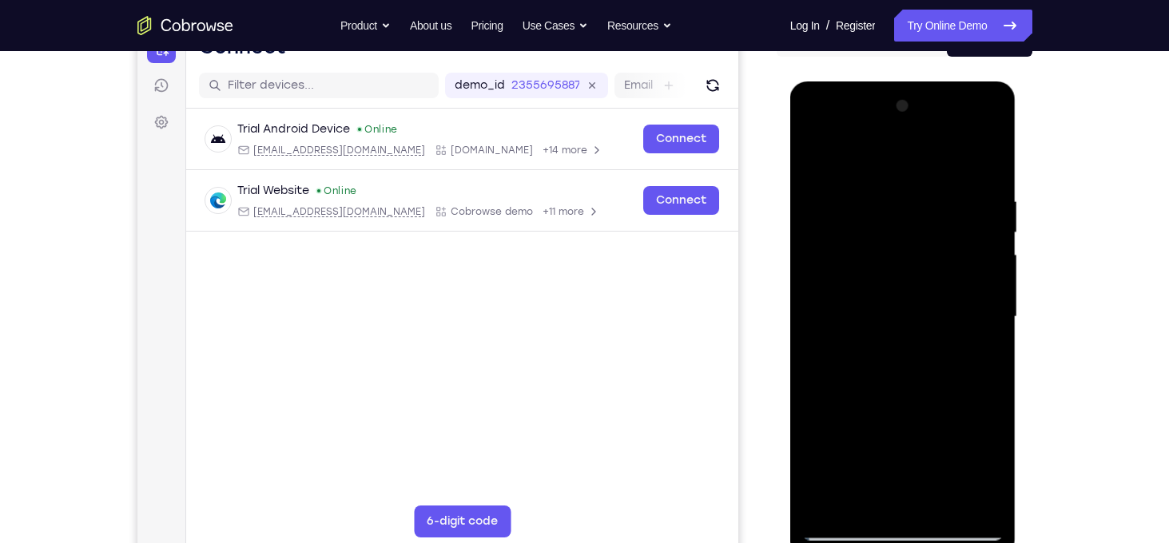
scroll to position [184, 0]
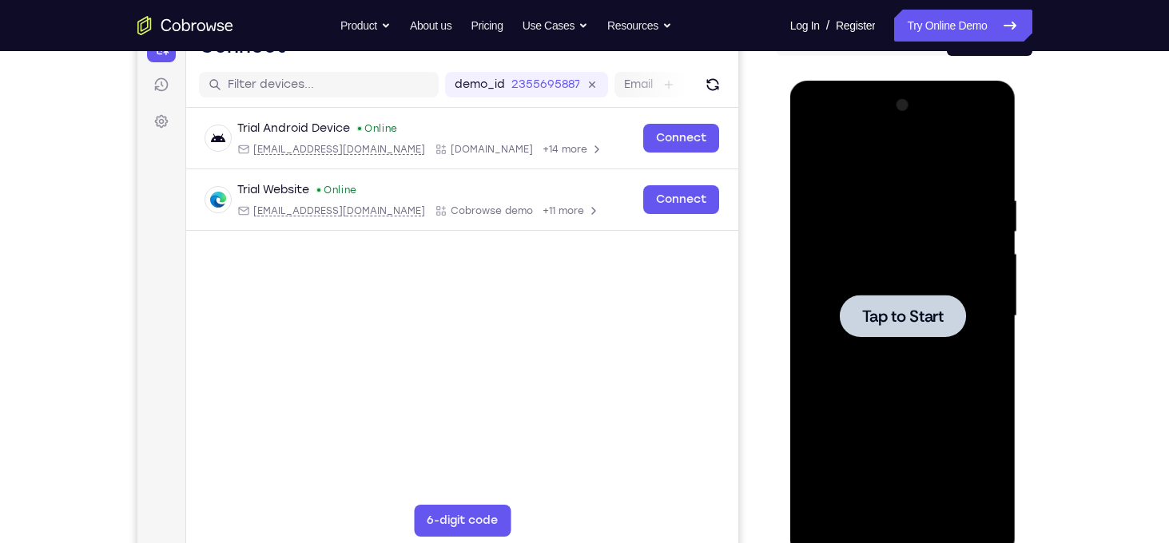
click at [852, 300] on div at bounding box center [903, 316] width 126 height 42
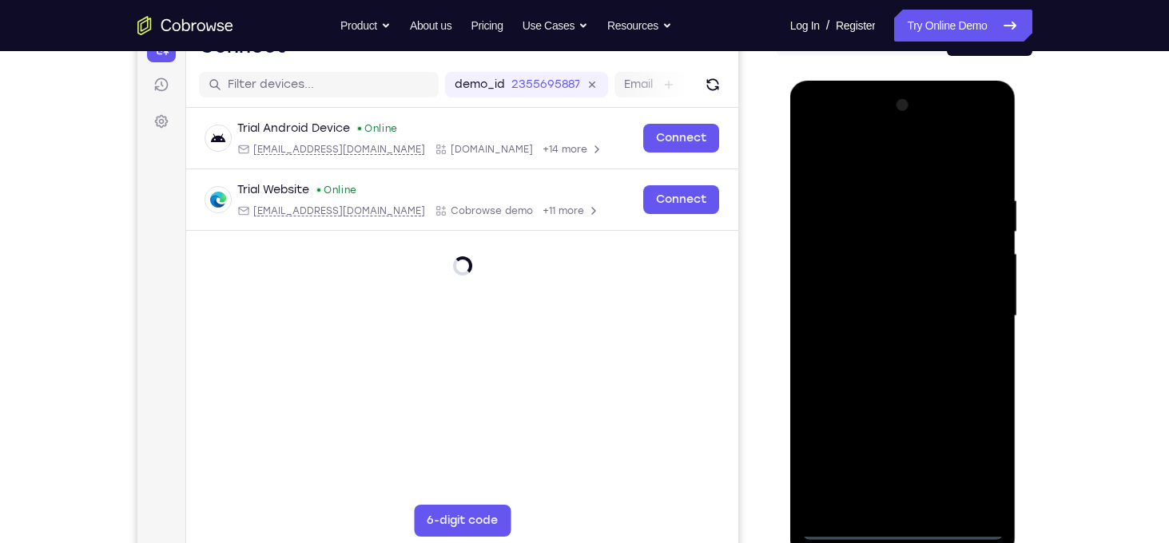
click at [911, 525] on div at bounding box center [902, 316] width 201 height 447
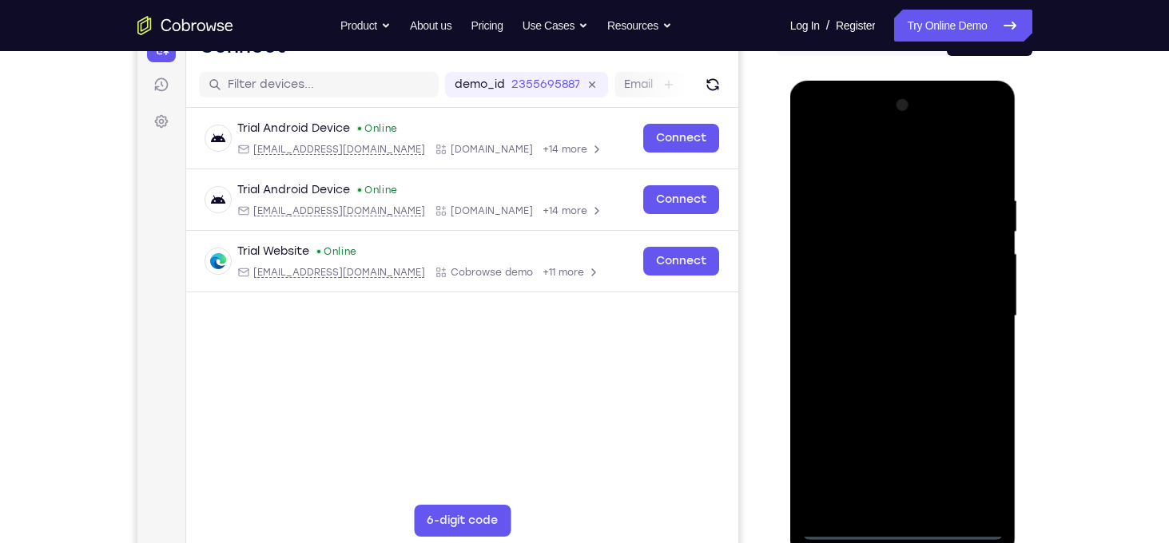
click at [911, 525] on div at bounding box center [902, 316] width 201 height 447
click at [971, 448] on div at bounding box center [902, 316] width 201 height 447
click at [834, 151] on div at bounding box center [902, 316] width 201 height 447
click at [870, 228] on div at bounding box center [902, 316] width 201 height 447
click at [876, 149] on div at bounding box center [902, 316] width 201 height 447
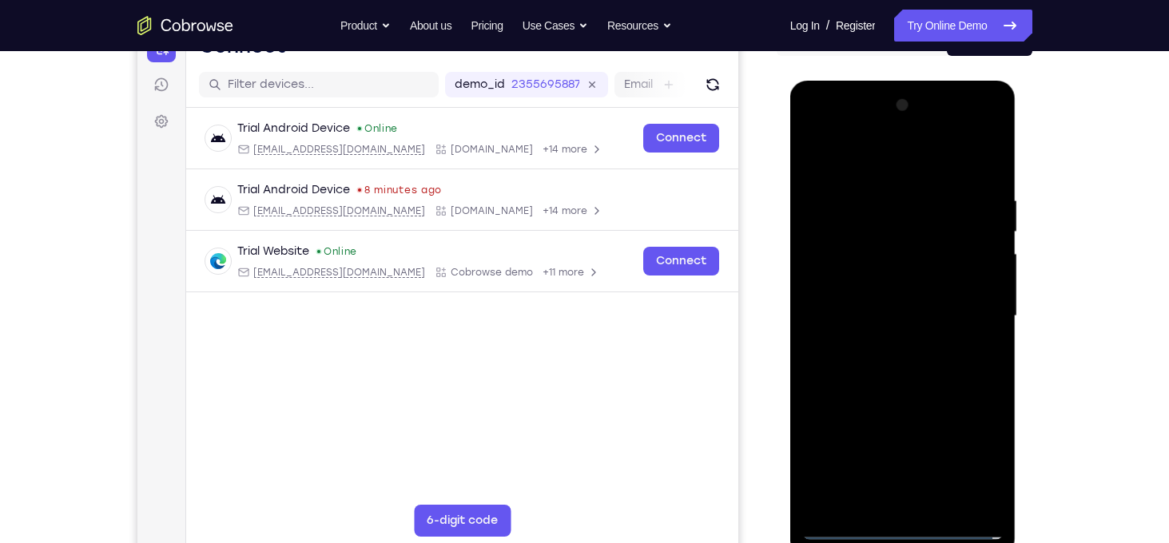
click at [876, 278] on div at bounding box center [902, 316] width 201 height 447
click at [840, 256] on div at bounding box center [902, 316] width 201 height 447
click at [856, 316] on div at bounding box center [902, 316] width 201 height 447
click at [867, 295] on div at bounding box center [902, 316] width 201 height 447
click at [897, 327] on div at bounding box center [902, 316] width 201 height 447
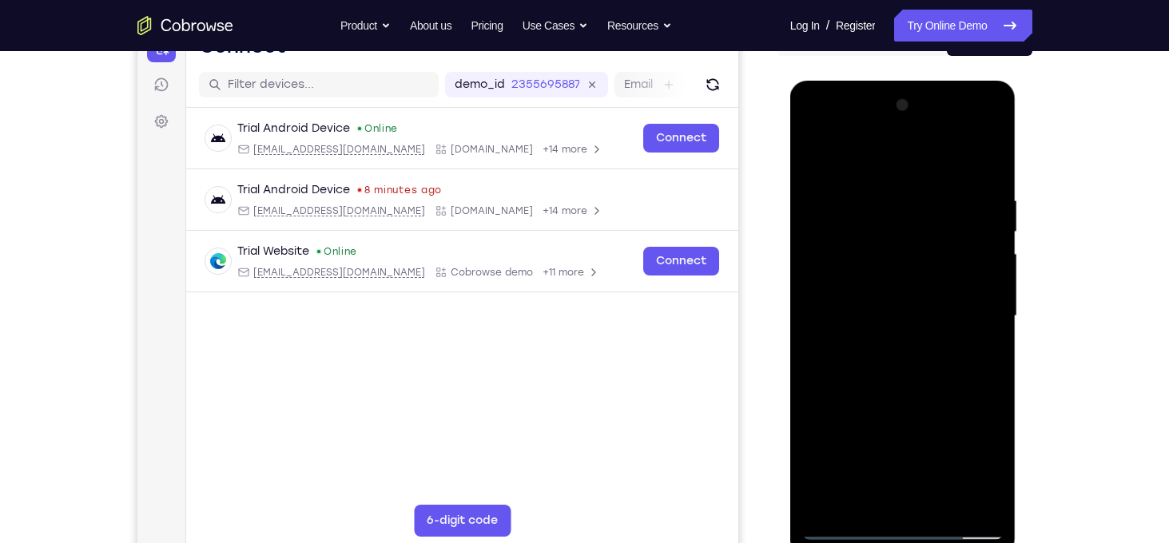
click at [923, 362] on div at bounding box center [902, 316] width 201 height 447
click at [977, 308] on div at bounding box center [902, 316] width 201 height 447
click at [944, 339] on div at bounding box center [902, 316] width 201 height 447
click at [894, 391] on div at bounding box center [902, 316] width 201 height 447
click at [880, 365] on div at bounding box center [902, 316] width 201 height 447
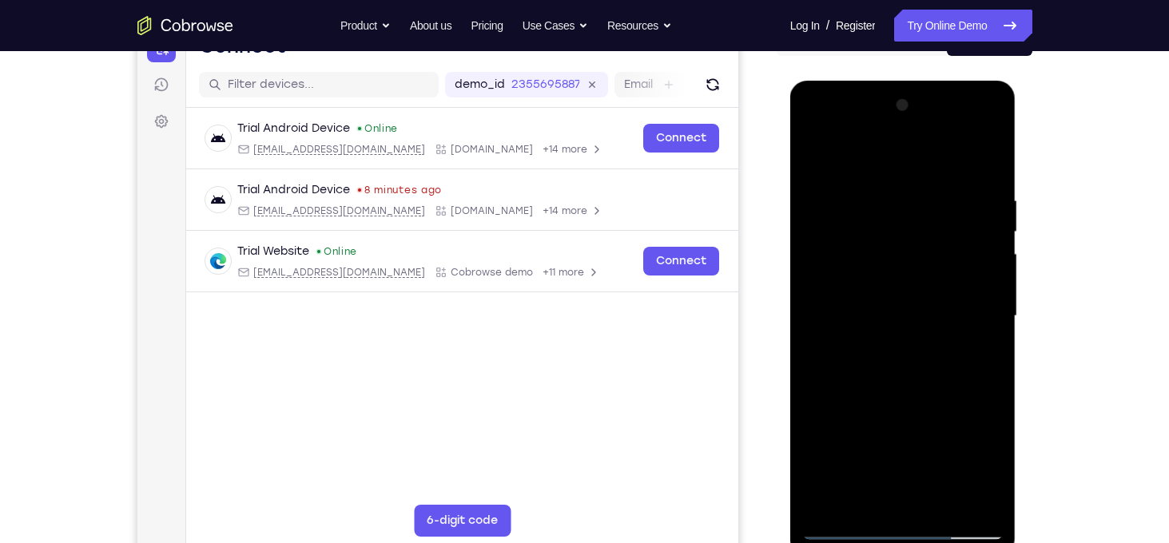
click at [908, 364] on div at bounding box center [902, 316] width 201 height 447
